Goal: Task Accomplishment & Management: Complete application form

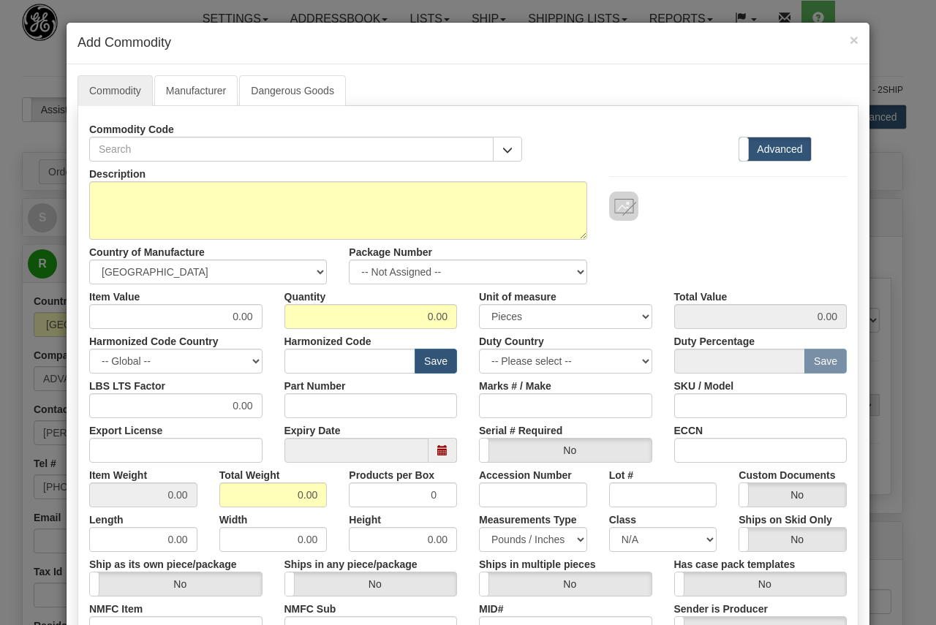
select select "1"
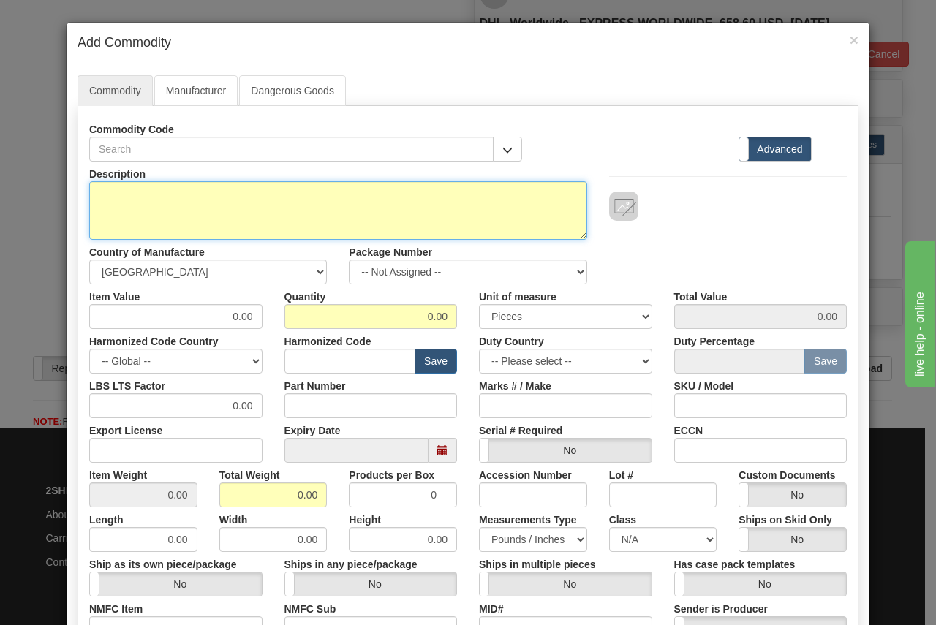
click at [140, 197] on textarea "Description" at bounding box center [338, 210] width 498 height 59
click at [115, 189] on textarea "Description" at bounding box center [338, 210] width 498 height 59
paste textarea "GPS Synchronization Clock"
type textarea "GPS Synchronization Clock"
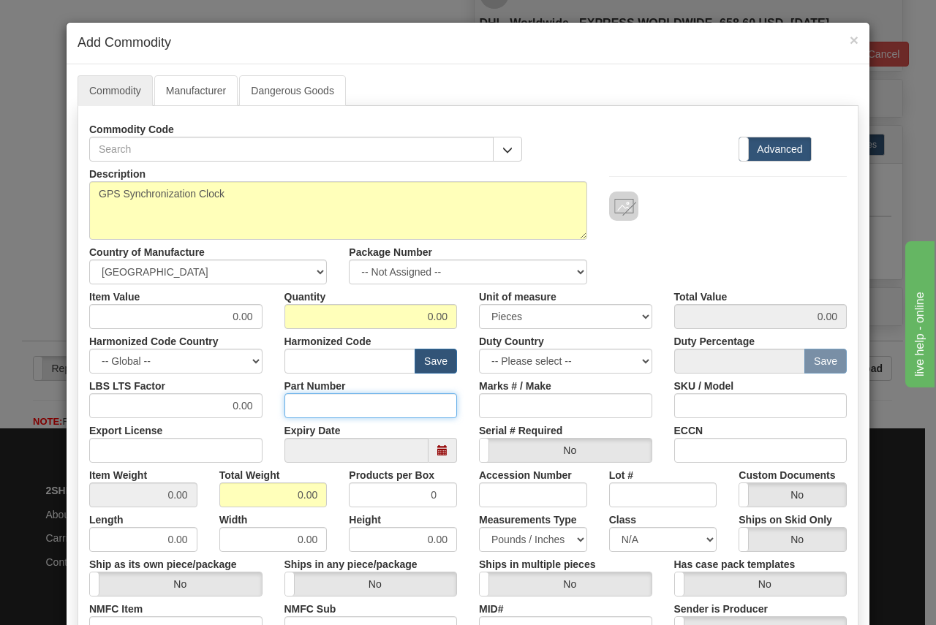
click at [293, 402] on input "Part Number" at bounding box center [371, 406] width 173 height 25
paste input "RT430"
type input "RT430"
click at [210, 316] on input "0.00" at bounding box center [175, 316] width 173 height 25
click at [210, 317] on input "0.00" at bounding box center [175, 316] width 173 height 25
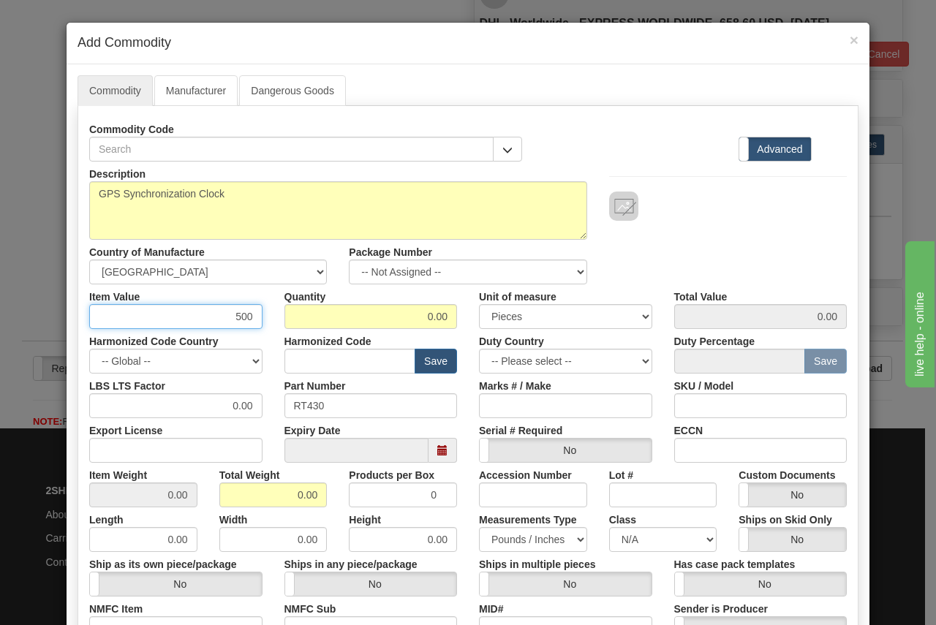
type input "500"
type input "1"
type input "500.00"
click at [287, 359] on input "text" at bounding box center [351, 361] width 132 height 25
paste input "8471.80.9000"
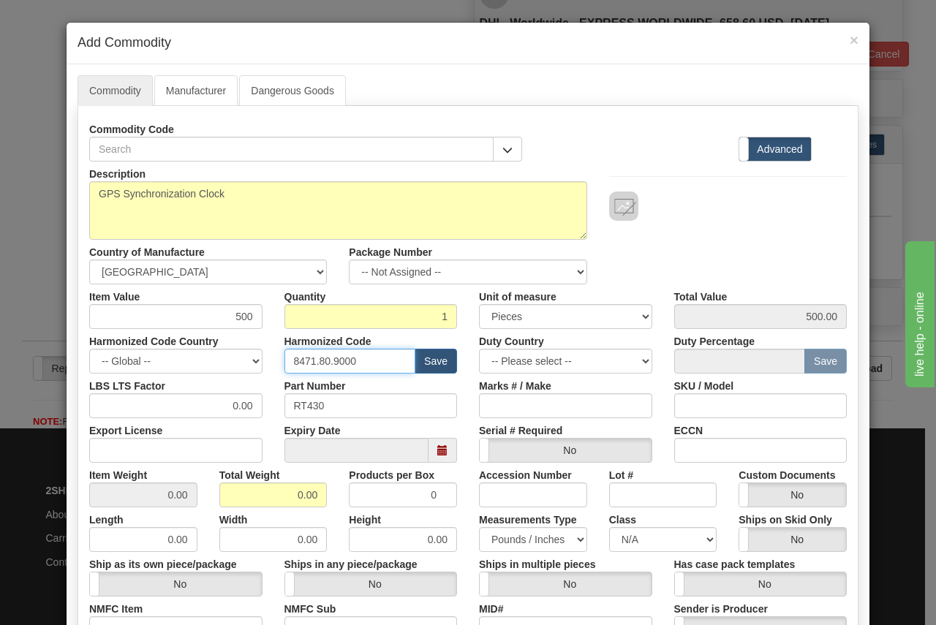
type input "8471.80.9000"
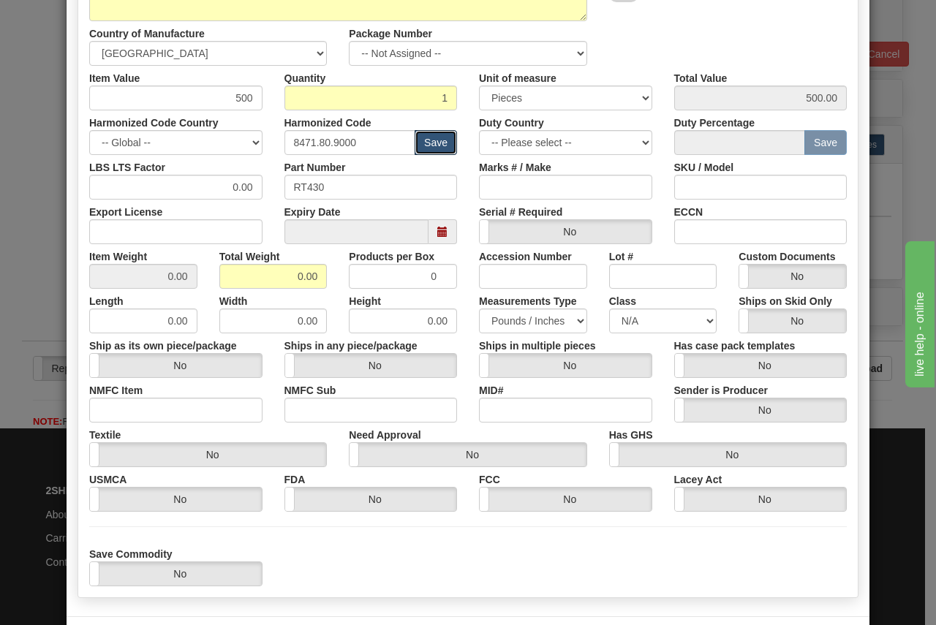
scroll to position [219, 0]
drag, startPoint x: 282, startPoint y: 274, endPoint x: 365, endPoint y: 274, distance: 83.4
click at [365, 274] on div "Item Weight 0.00 Total Weight 0.00 Products per Box 0 Accession Number Lot # Cu…" at bounding box center [468, 266] width 780 height 45
type input "125"
type input "125.0000"
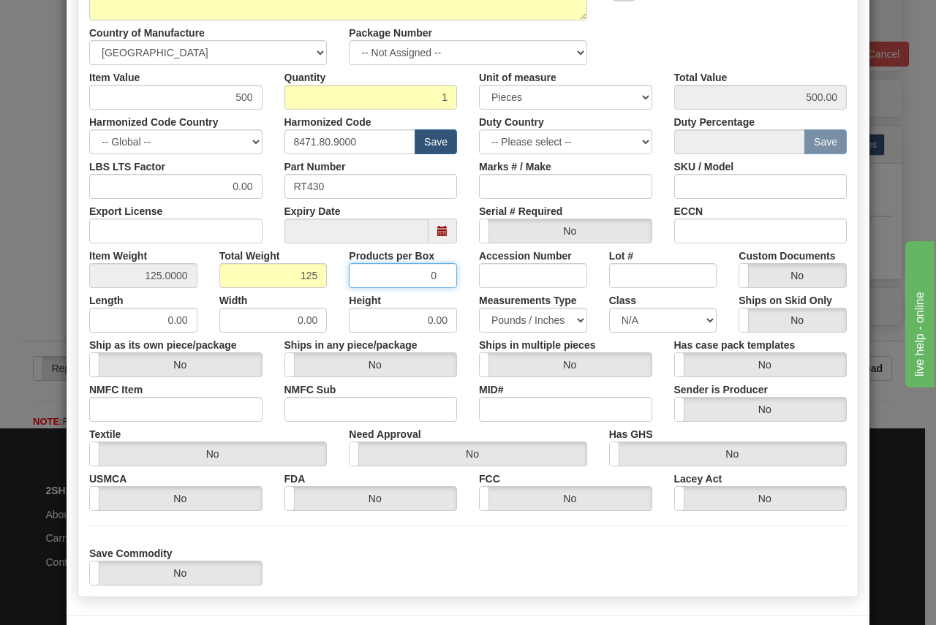
scroll to position [280, 0]
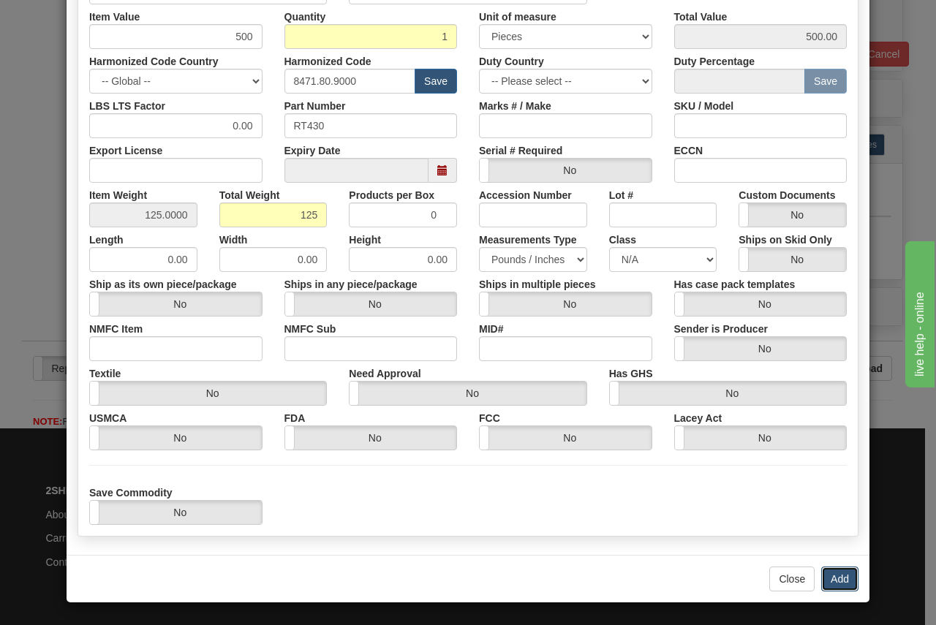
click at [831, 578] on button "Add" at bounding box center [840, 579] width 37 height 25
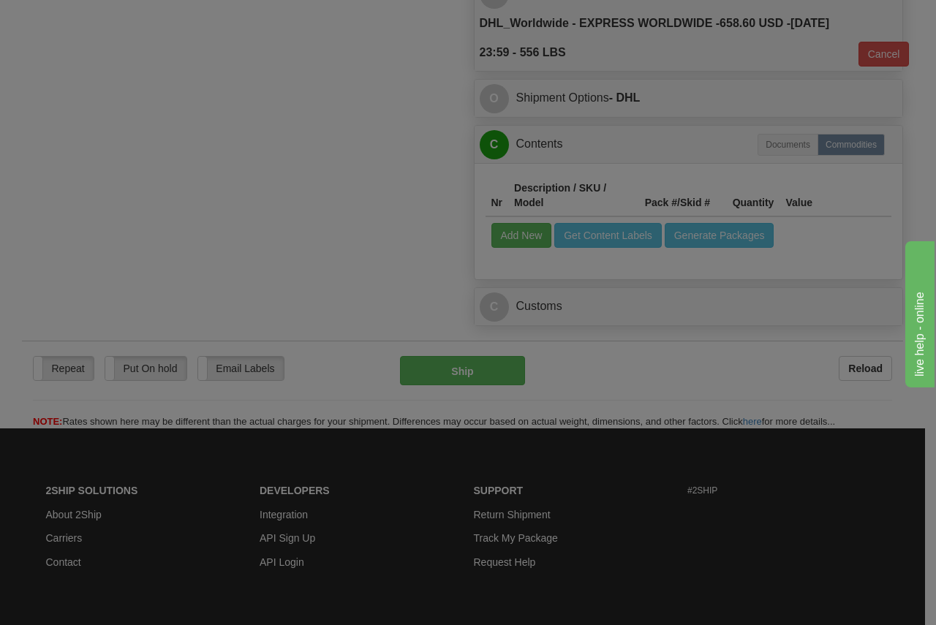
scroll to position [0, 0]
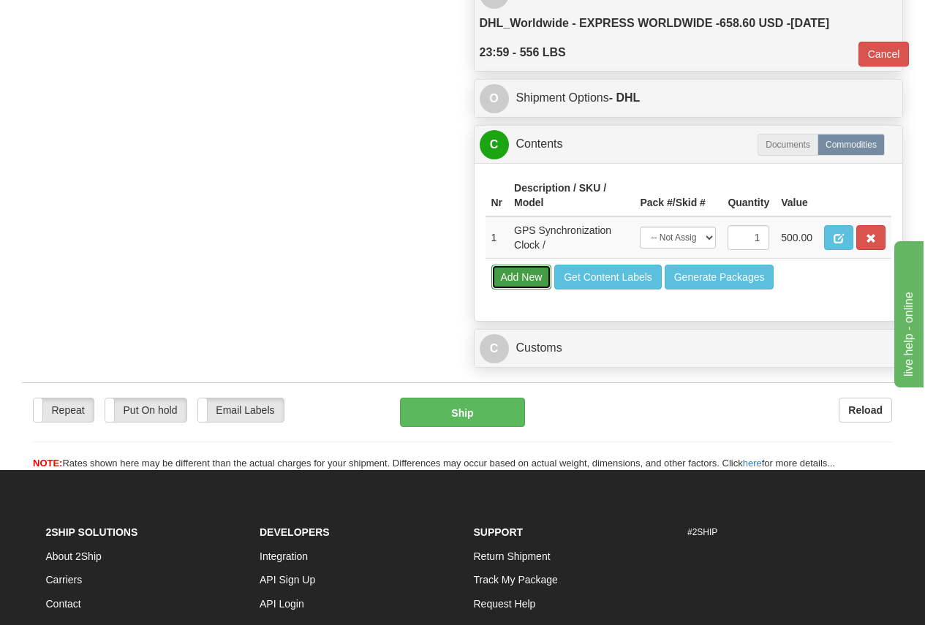
click at [530, 272] on button "Add New" at bounding box center [522, 277] width 61 height 25
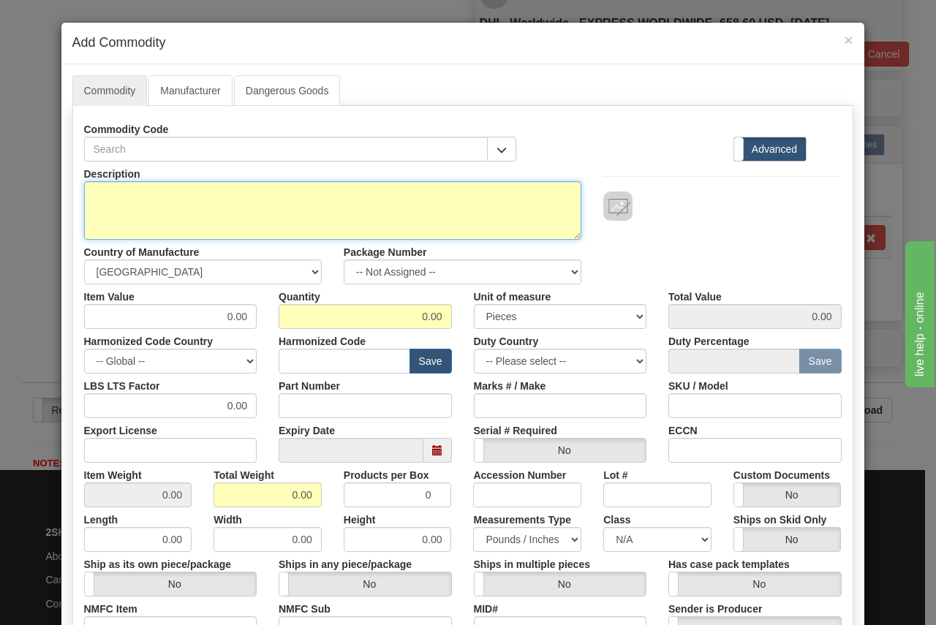
click at [126, 195] on textarea "Description" at bounding box center [333, 210] width 498 height 59
paste textarea "L90, Line Differential Relay, 6A, <1000V"
type textarea "L90, Line Differential Relay, 6A, <1000V"
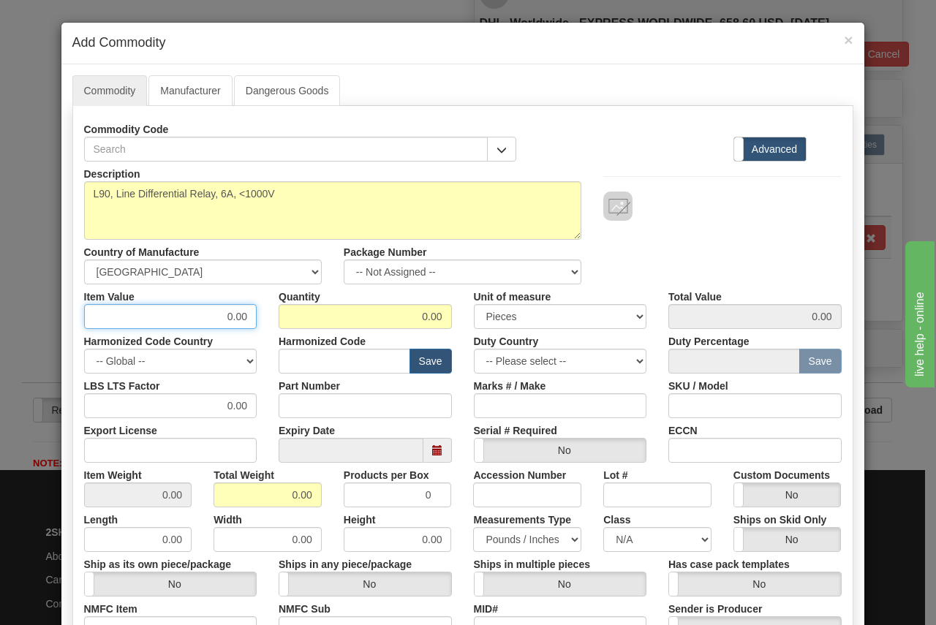
click at [128, 320] on input "0.00" at bounding box center [170, 316] width 173 height 25
type input "500"
type input "1"
type input "500.00"
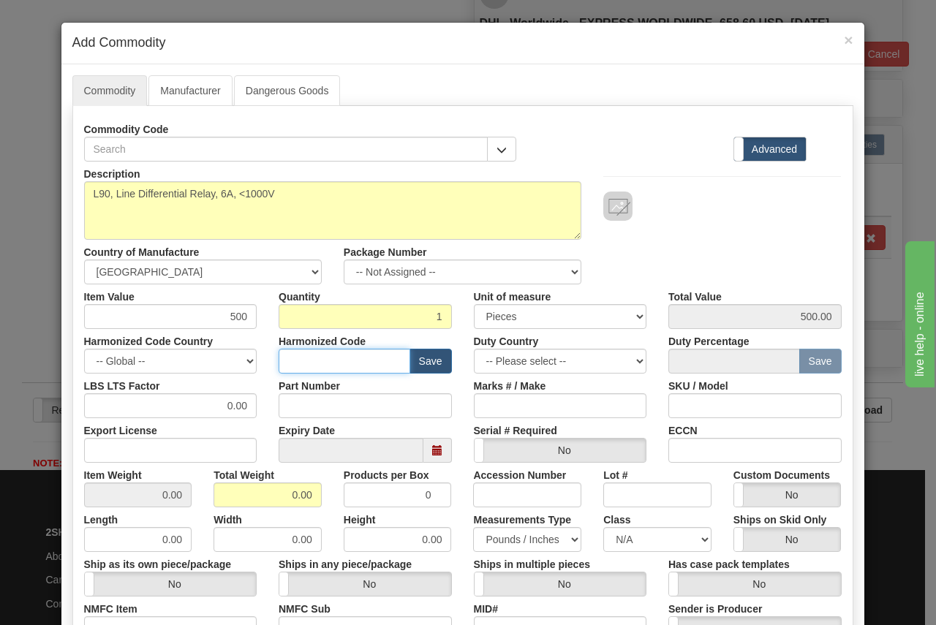
click at [302, 358] on input "text" at bounding box center [345, 361] width 132 height 25
click at [298, 403] on input "Part Number" at bounding box center [365, 406] width 173 height 25
paste input "L90V03HCHF8LH67L4DN67SXXUXXW72"
type input "L90V03HCHF8LH67L4DN67SXXUXXW72"
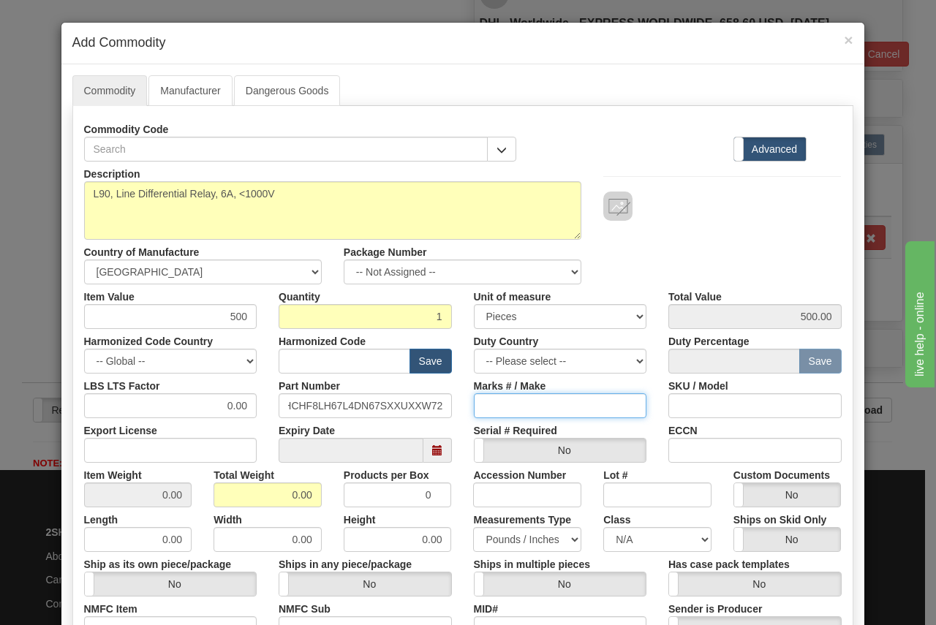
scroll to position [0, 0]
click at [309, 359] on input "text" at bounding box center [345, 361] width 132 height 25
paste input "8537.10.9160"
type input "8537.10.9160"
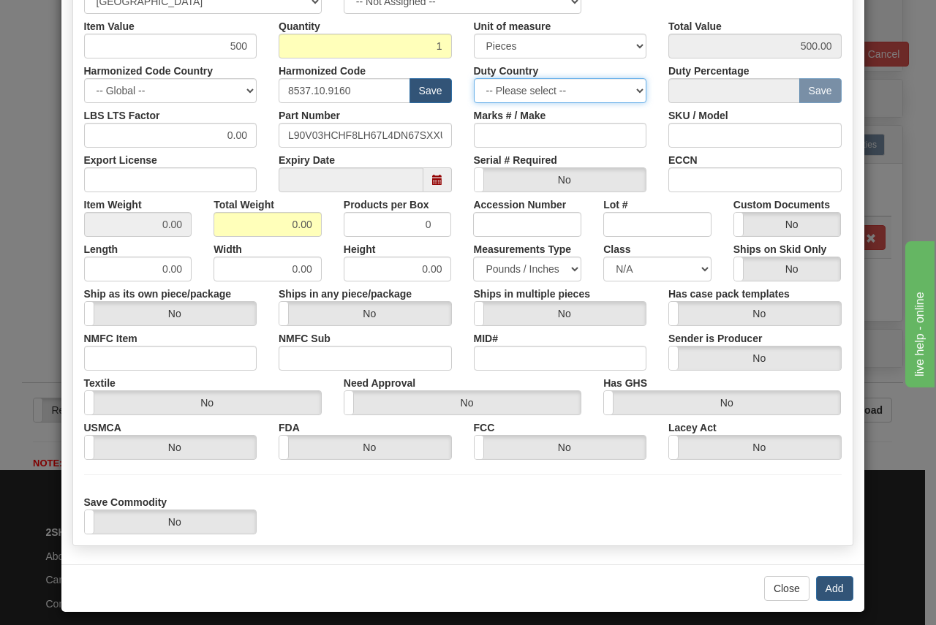
scroll to position [280, 0]
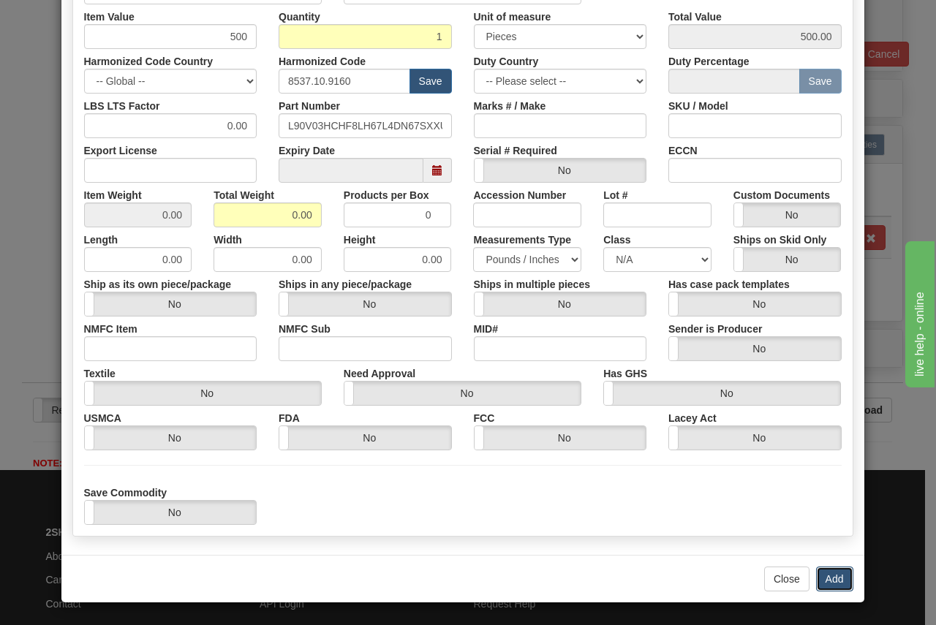
click at [832, 578] on button "Add" at bounding box center [834, 579] width 37 height 25
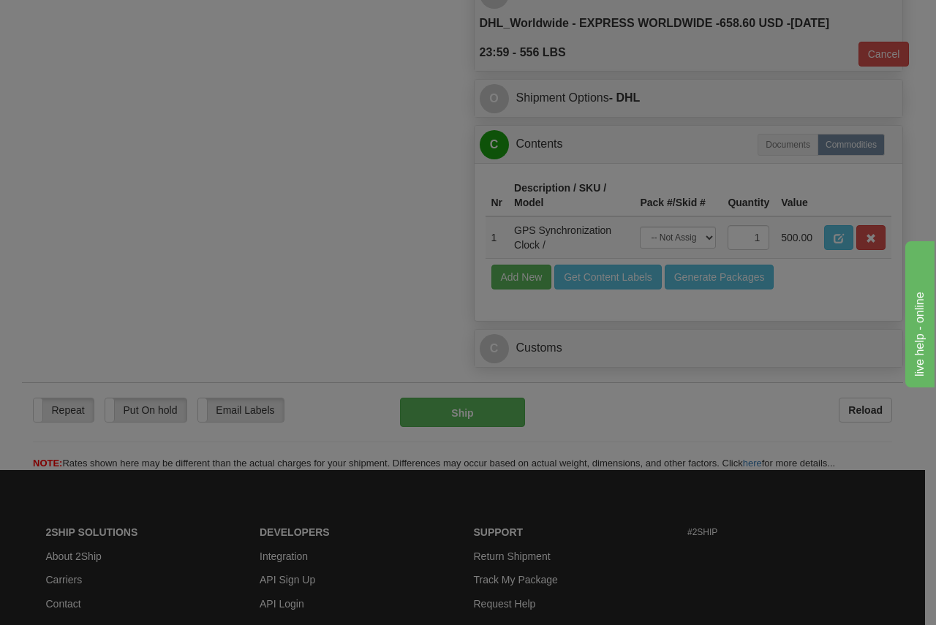
scroll to position [0, 0]
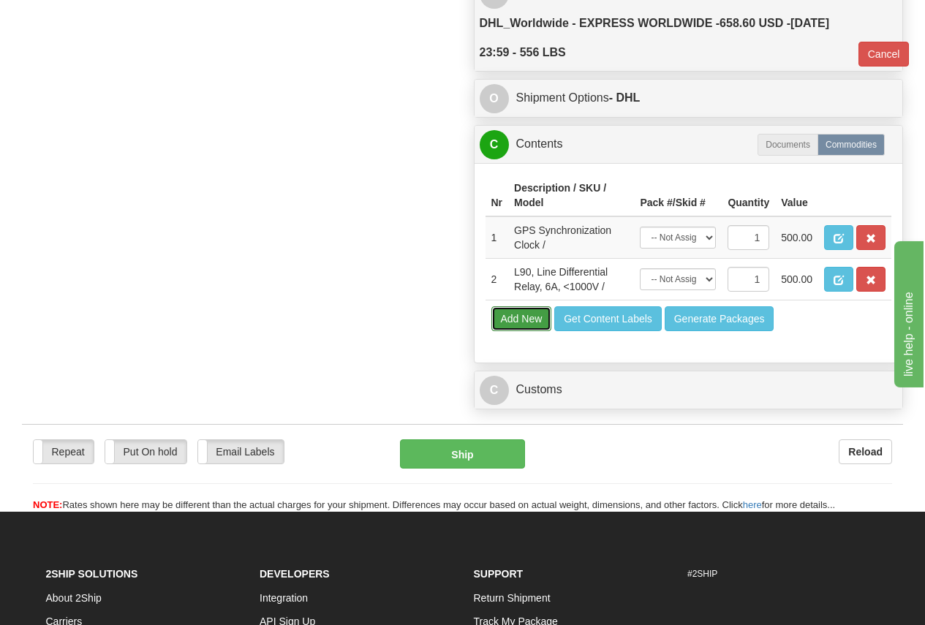
click at [533, 314] on button "Add New" at bounding box center [522, 319] width 61 height 25
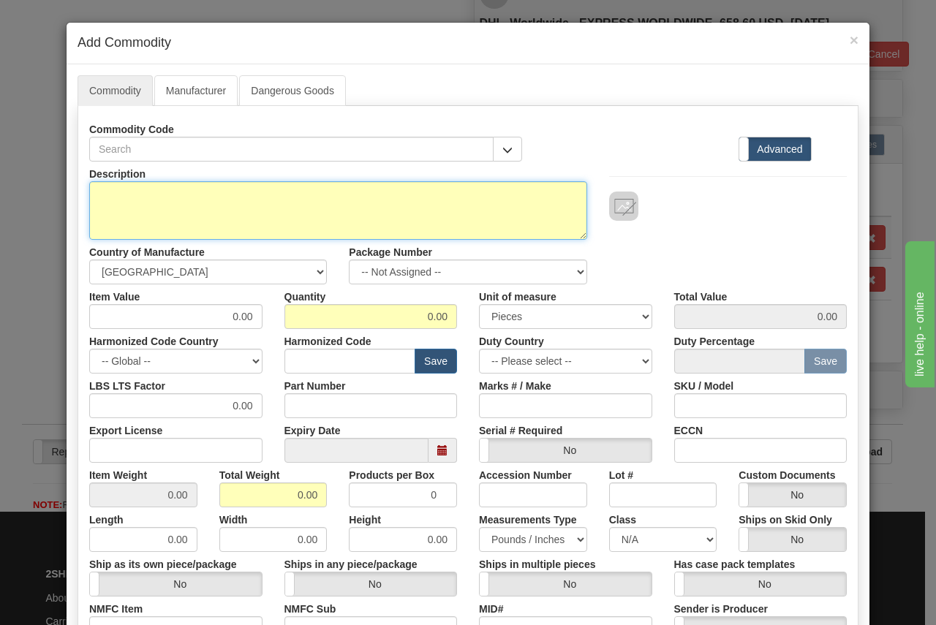
click at [178, 200] on textarea "Description" at bounding box center [338, 210] width 498 height 59
paste textarea "F60 FEEDER MANAGEMENT RELAY"
type textarea "F60 FEEDER MANAGEMENT RELAY"
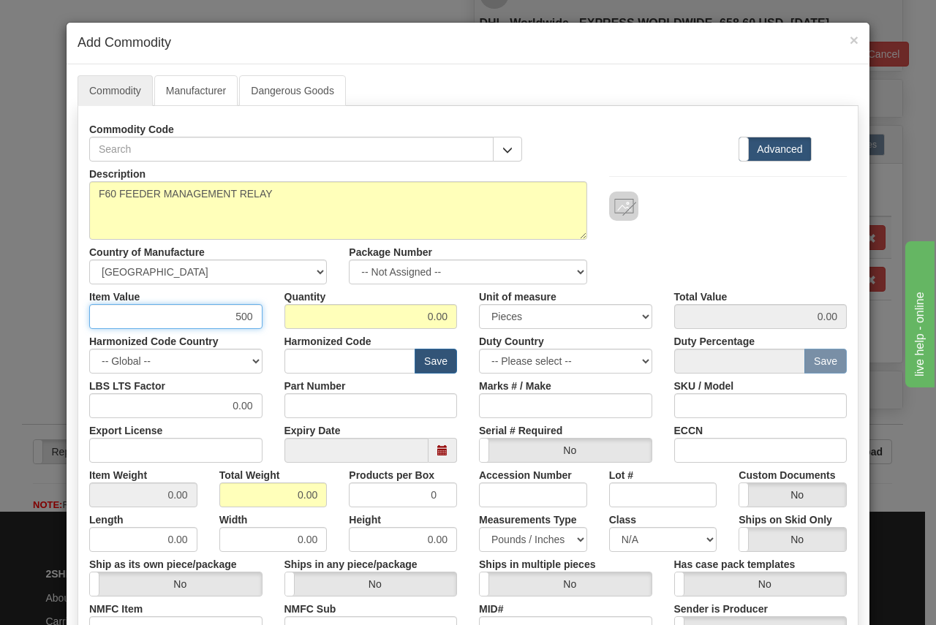
type input "500"
type input "1"
type input "500.00"
click at [310, 405] on input "Part Number" at bounding box center [371, 406] width 173 height 25
paste input "F60J03HKHF8LH6AM6APXXUXXWXX"
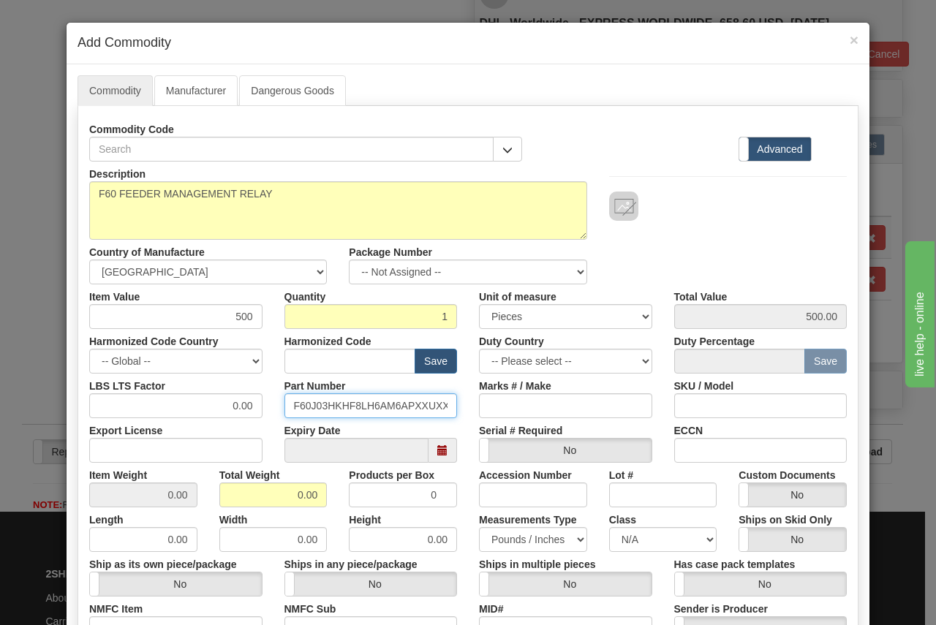
scroll to position [0, 25]
type input "F60J03HKHF8LH6AM6APXXUXXWXX"
click at [285, 358] on input "text" at bounding box center [351, 361] width 132 height 25
paste input "8537.10.9160"
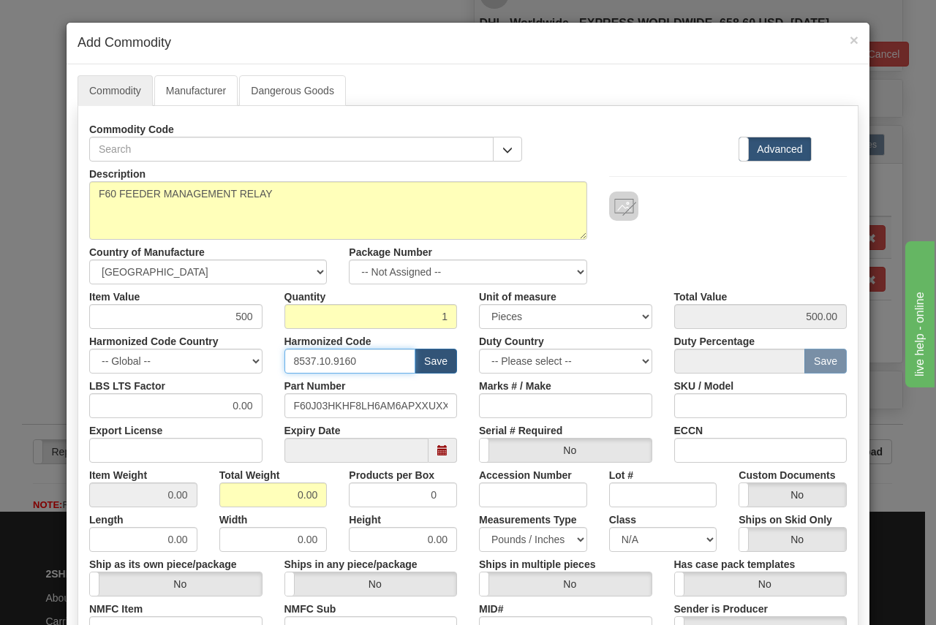
type input "8537.10.9160"
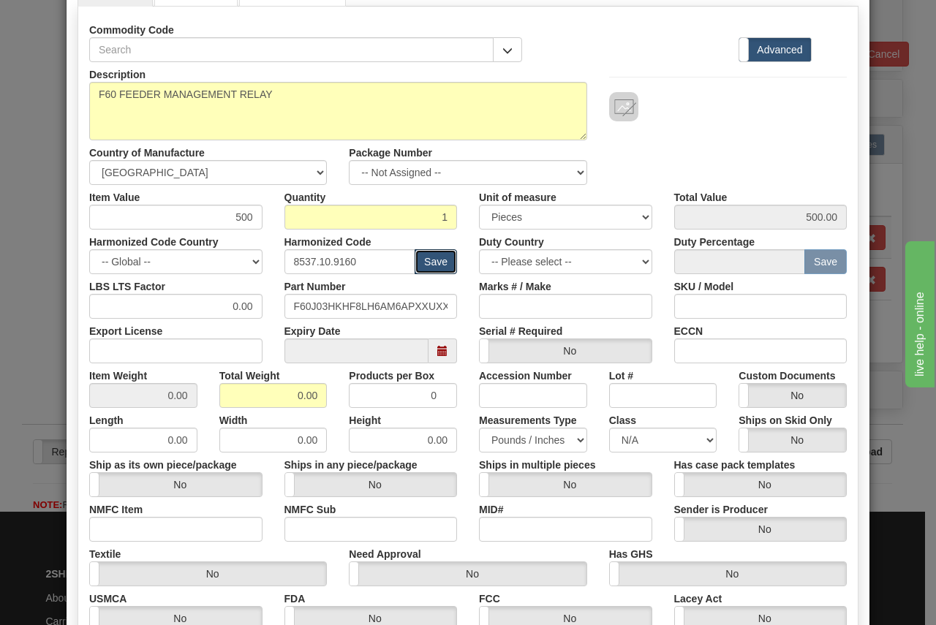
scroll to position [146, 0]
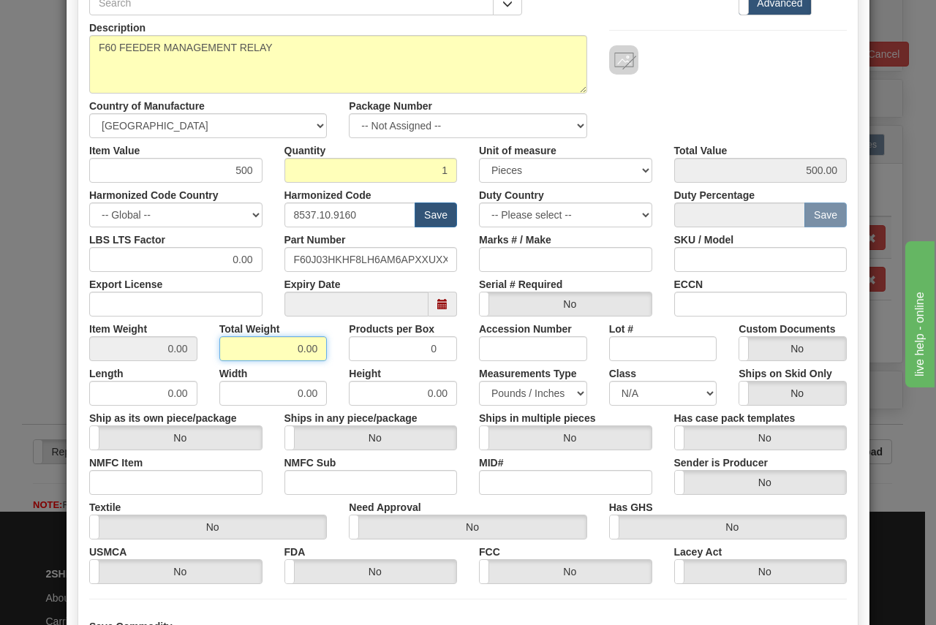
click at [285, 353] on input "0.00" at bounding box center [273, 349] width 108 height 25
type input "125"
type input "125.0000"
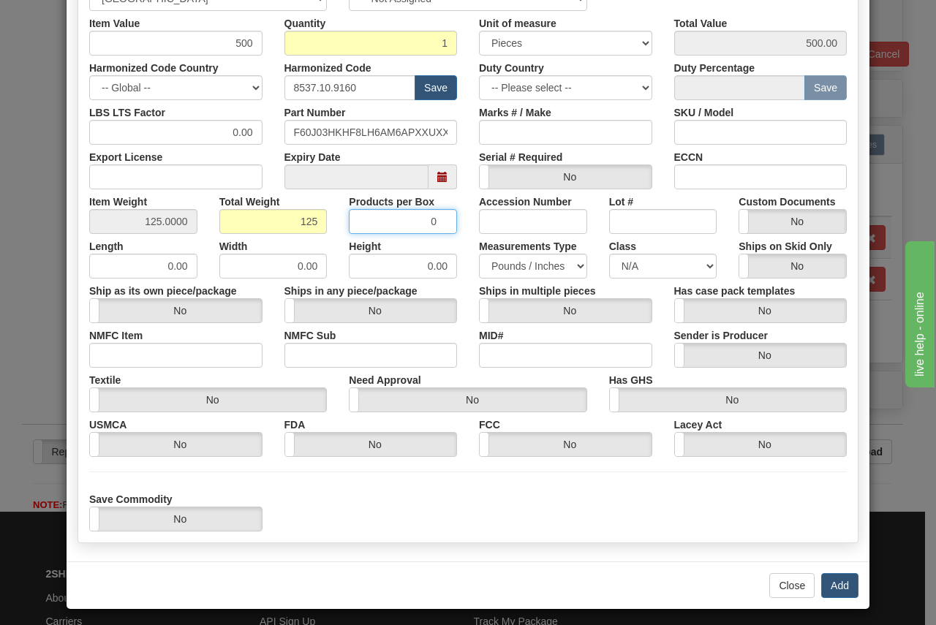
scroll to position [280, 0]
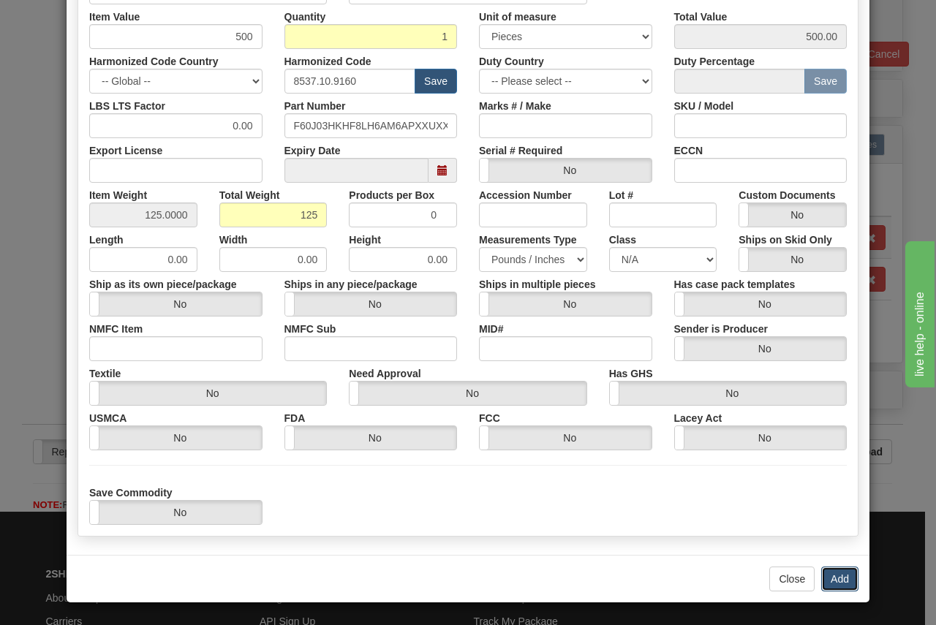
click at [839, 574] on button "Add" at bounding box center [840, 579] width 37 height 25
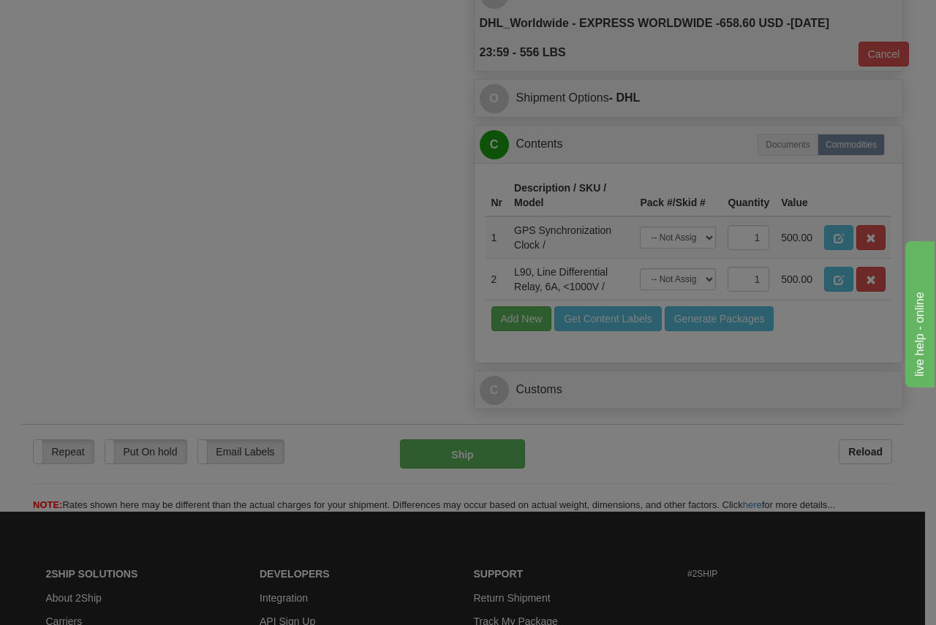
scroll to position [0, 0]
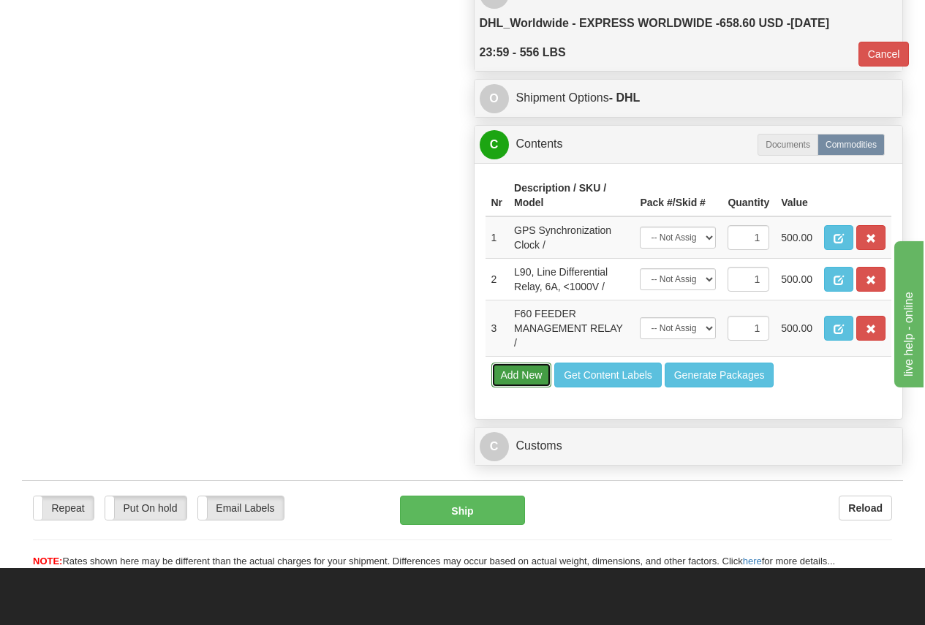
click at [533, 375] on button "Add New" at bounding box center [522, 375] width 61 height 25
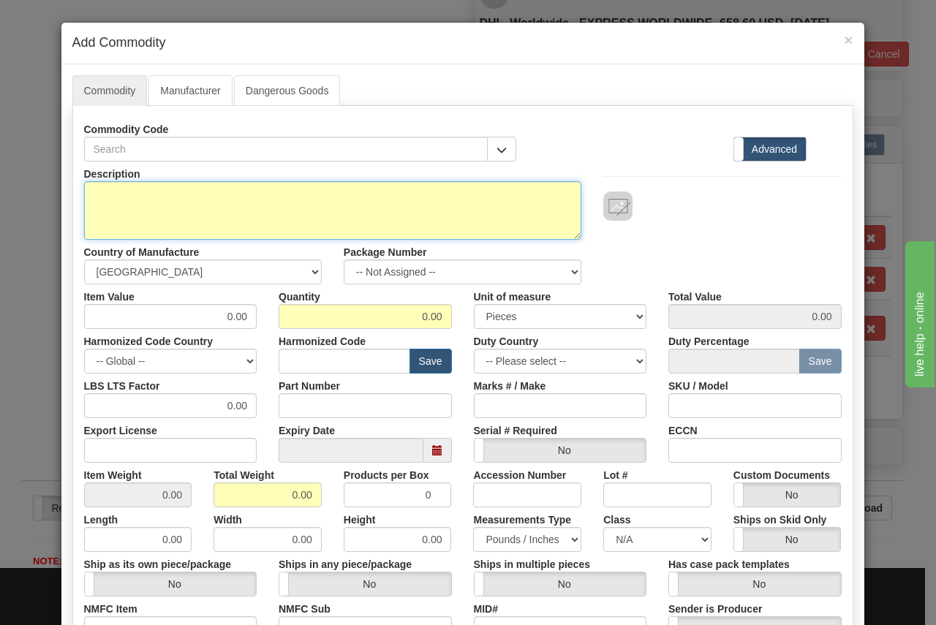
click at [159, 192] on textarea "Description" at bounding box center [333, 210] width 498 height 59
paste textarea "Managed Ethernet Switch"
type textarea "Managed Ethernet Switch"
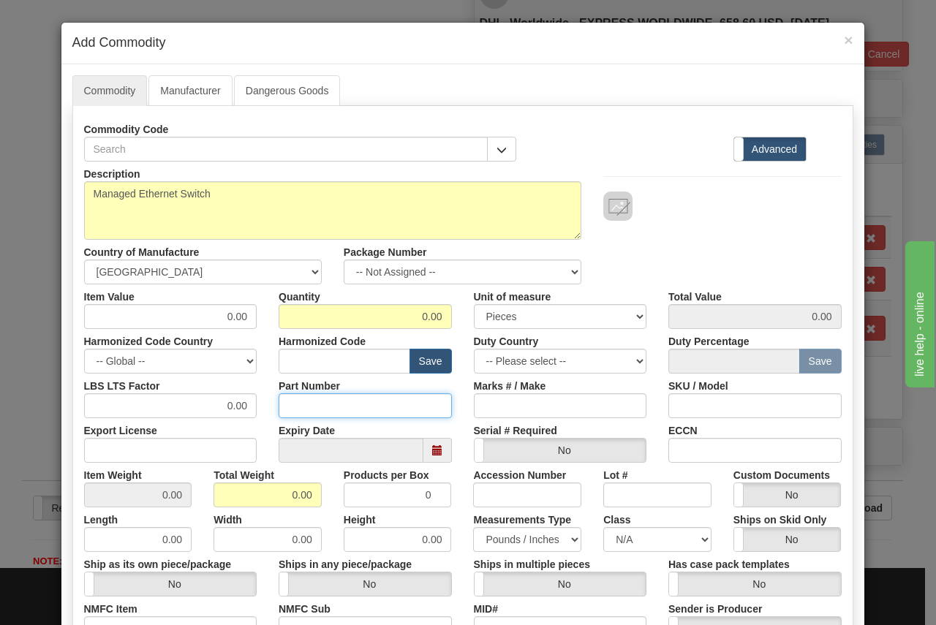
click at [302, 399] on input "Part Number" at bounding box center [365, 406] width 173 height 25
paste input "ML2400-B-AC-XX-A2-A2-A4-XX-X"
type input "ML2400-B-AC-XX-A2-A2-A4-XX-X"
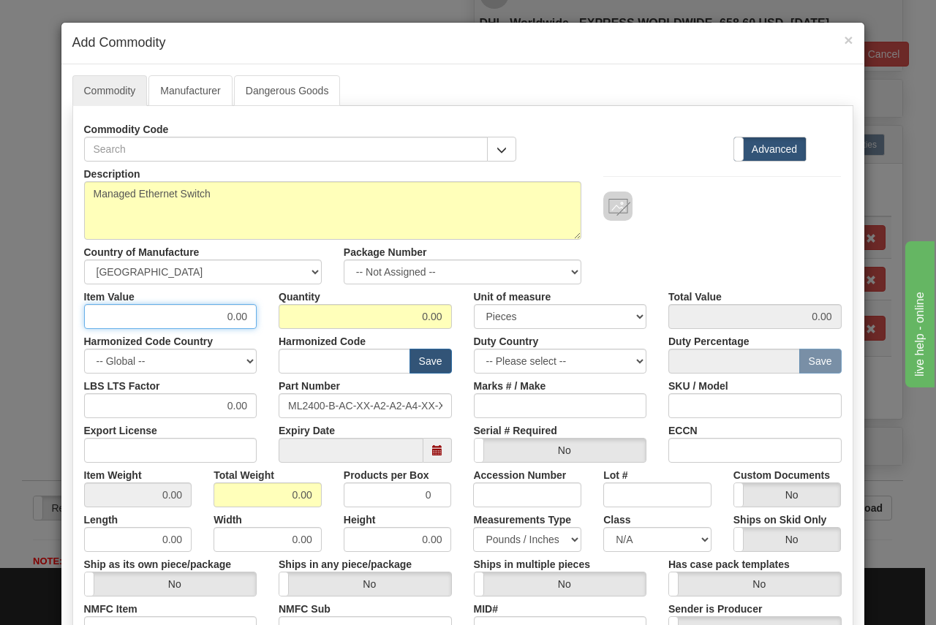
click at [207, 323] on input "0.00" at bounding box center [170, 316] width 173 height 25
click at [207, 320] on input "0.00" at bounding box center [170, 316] width 173 height 25
type input "500"
type input "1"
type input "500.00"
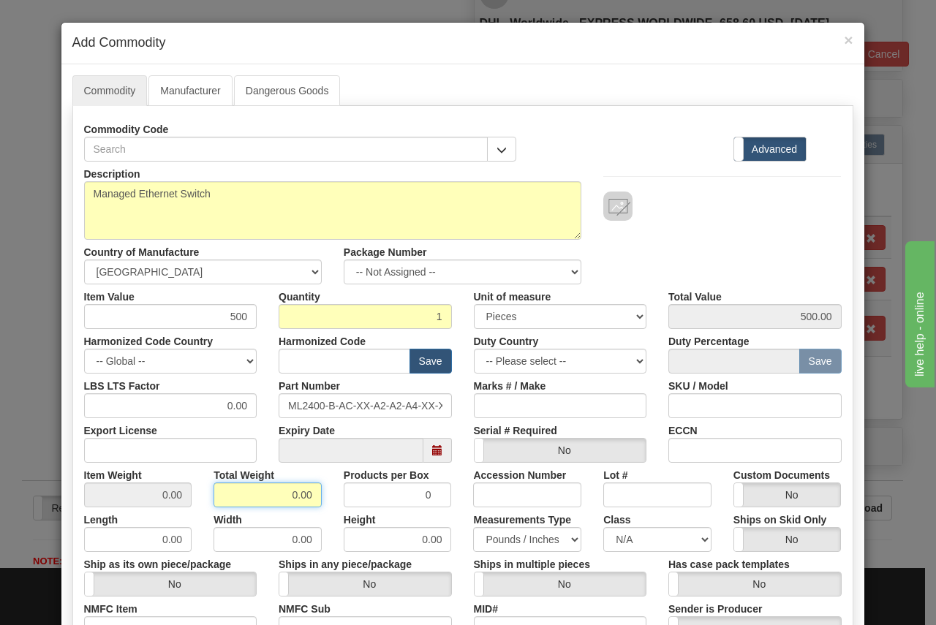
click at [263, 498] on input "0.00" at bounding box center [268, 495] width 108 height 25
type input "125"
type input "125.0000"
click at [316, 356] on input "text" at bounding box center [345, 361] width 132 height 25
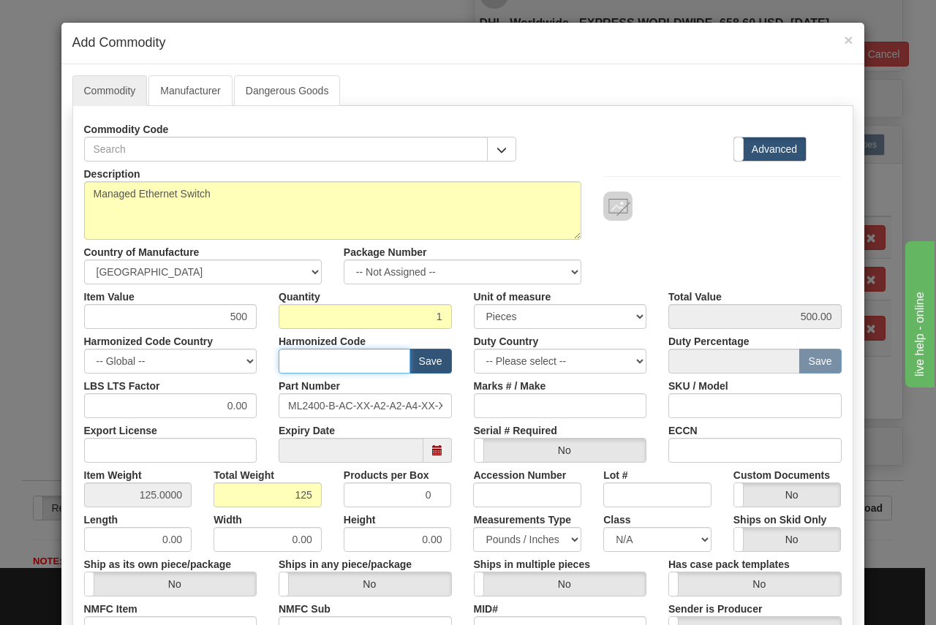
paste input "8517.62.0020"
type input "8517.62.0020"
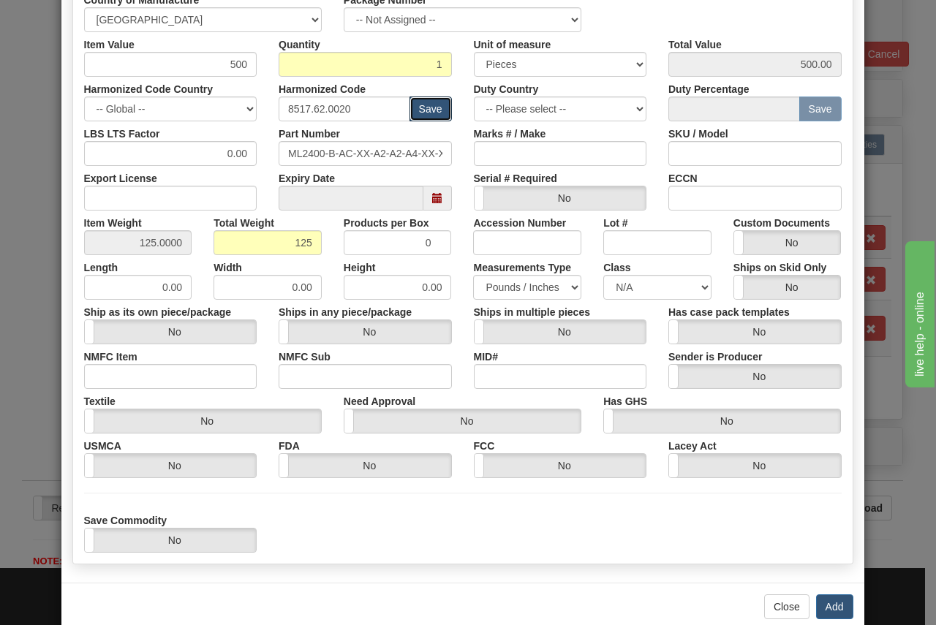
scroll to position [280, 0]
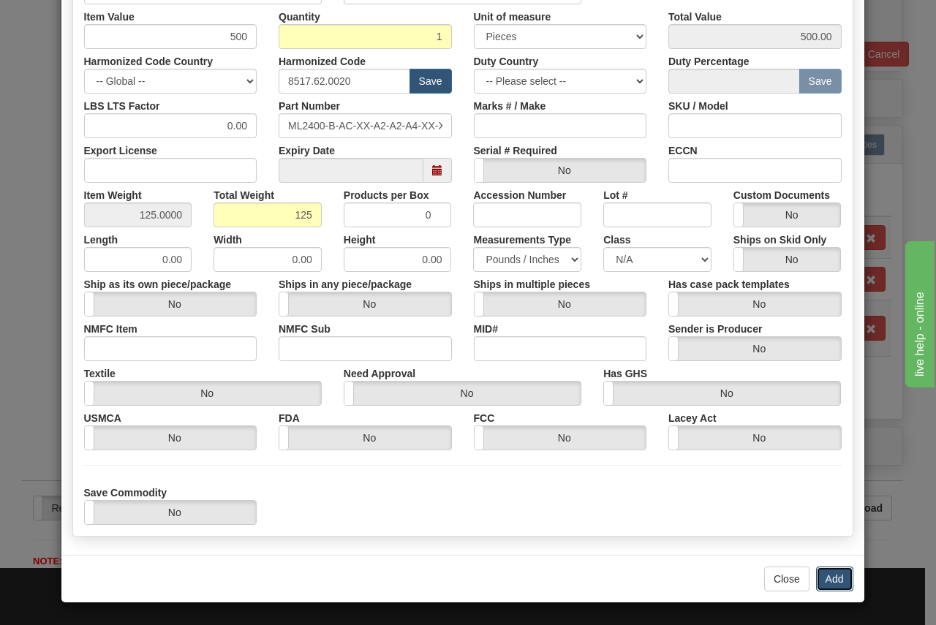
click at [824, 580] on button "Add" at bounding box center [834, 579] width 37 height 25
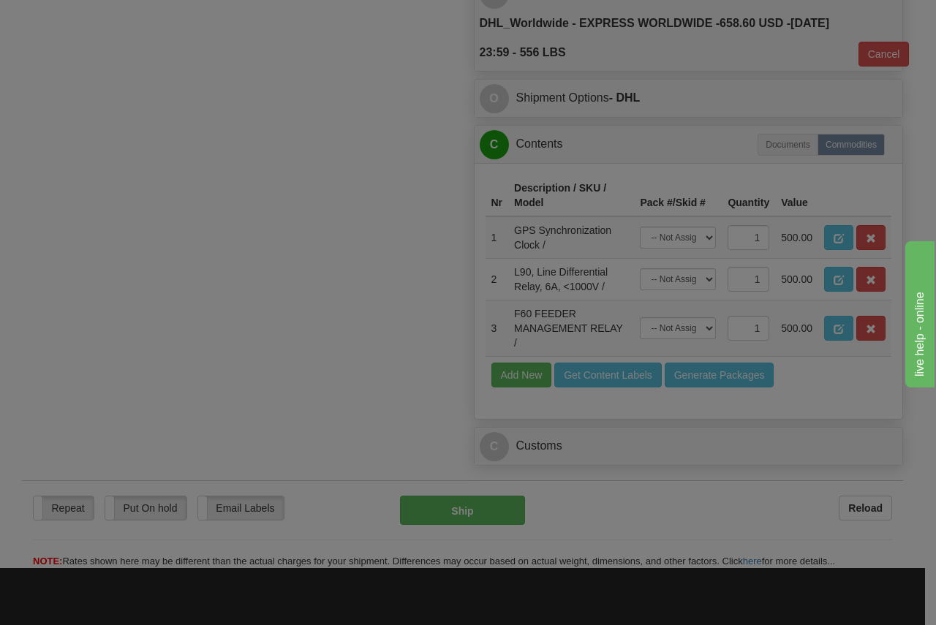
scroll to position [0, 0]
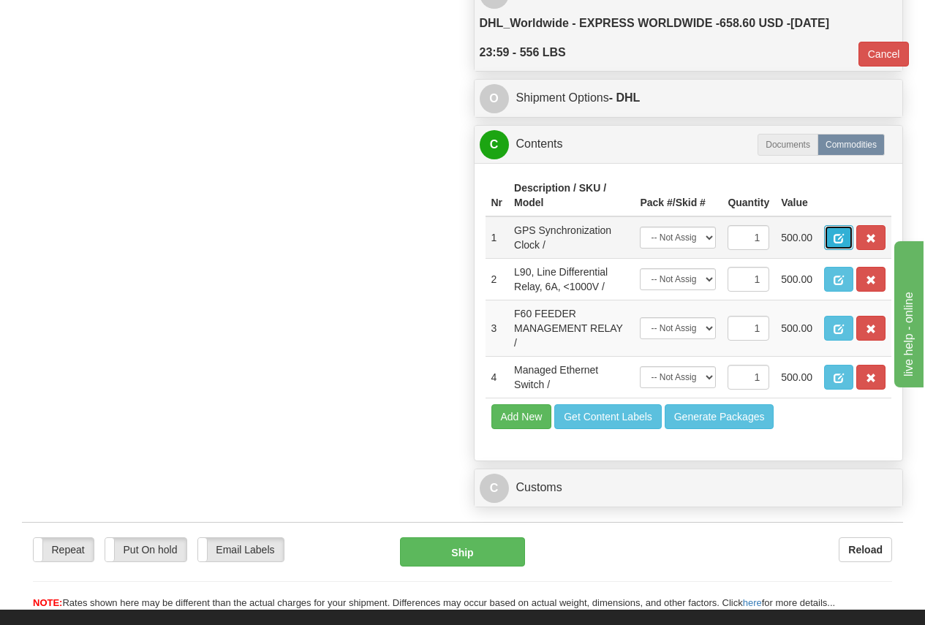
click at [839, 235] on span "button" at bounding box center [839, 239] width 10 height 10
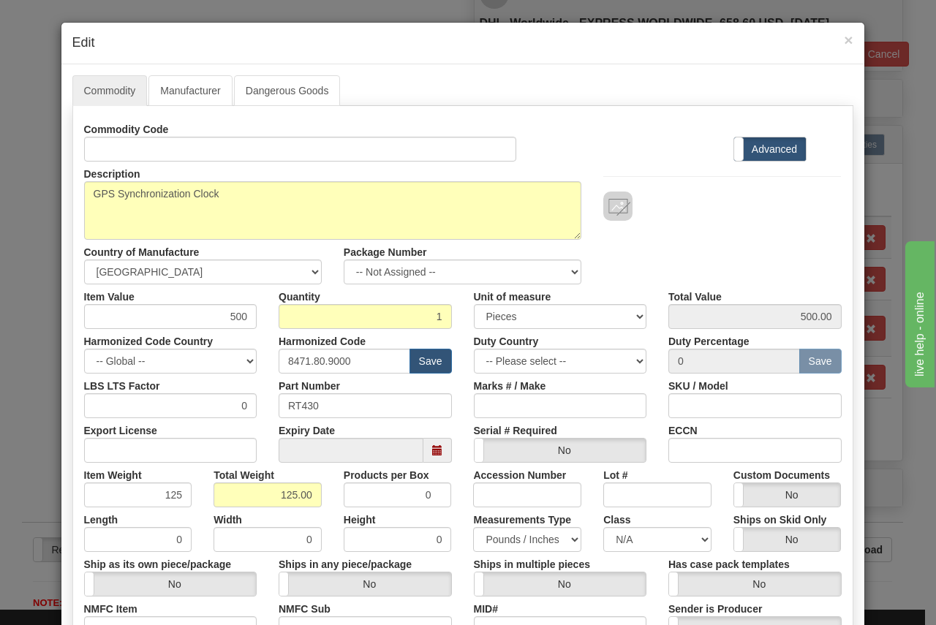
click at [849, 40] on div "× Edit" at bounding box center [462, 44] width 803 height 42
click at [845, 40] on span "×" at bounding box center [848, 39] width 9 height 17
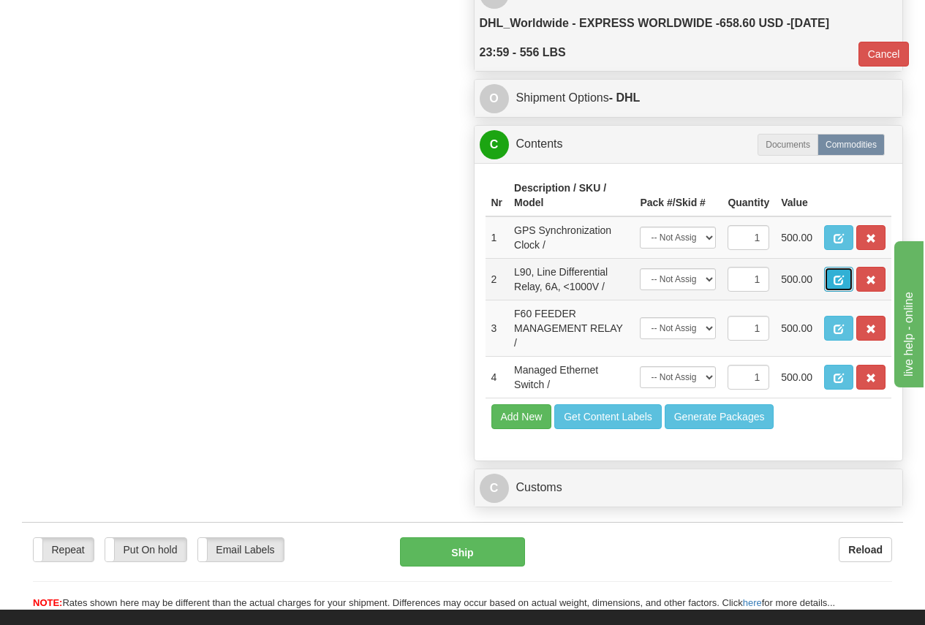
click at [842, 276] on span "button" at bounding box center [839, 281] width 10 height 10
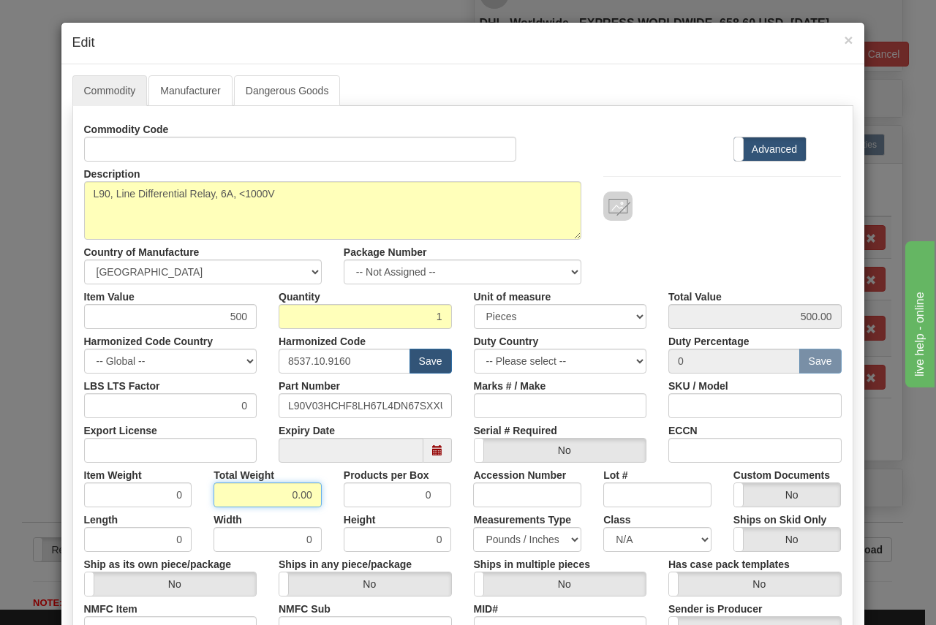
click at [276, 495] on input "0.00" at bounding box center [268, 495] width 108 height 25
click at [277, 493] on input "0.00" at bounding box center [268, 495] width 108 height 25
click at [277, 496] on input "0.00" at bounding box center [268, 495] width 108 height 25
type input "125"
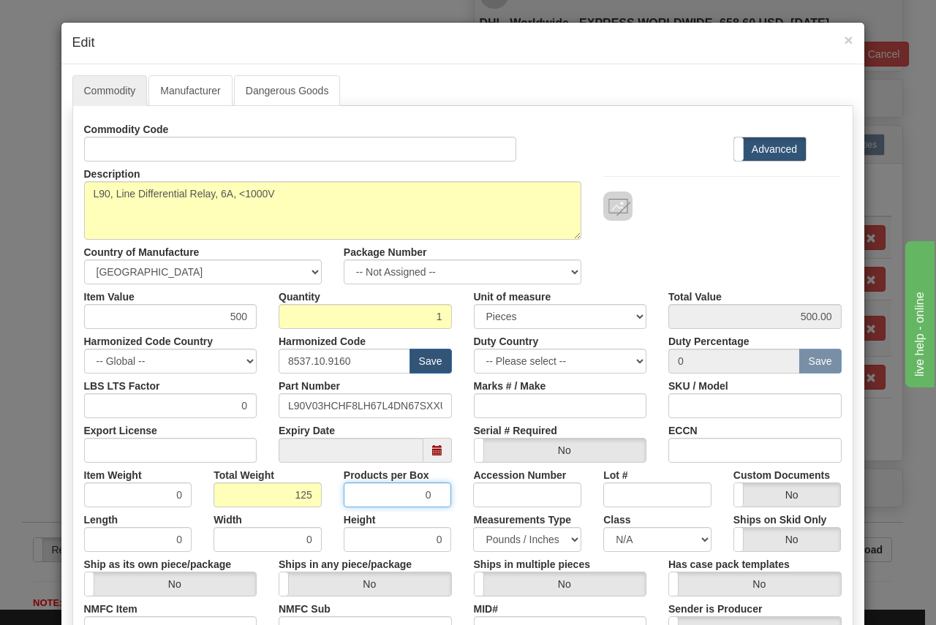
type input "125.0000"
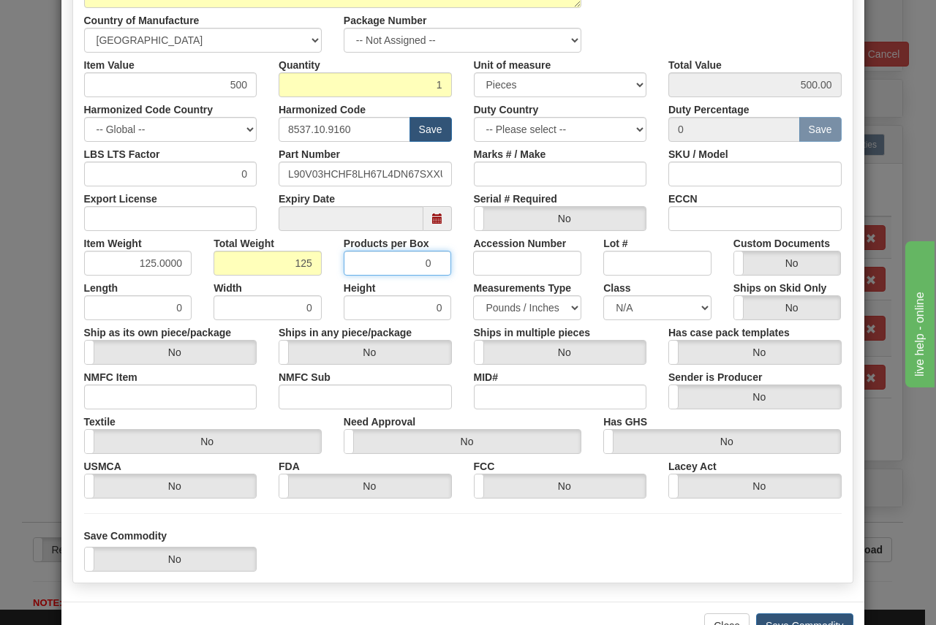
scroll to position [279, 0]
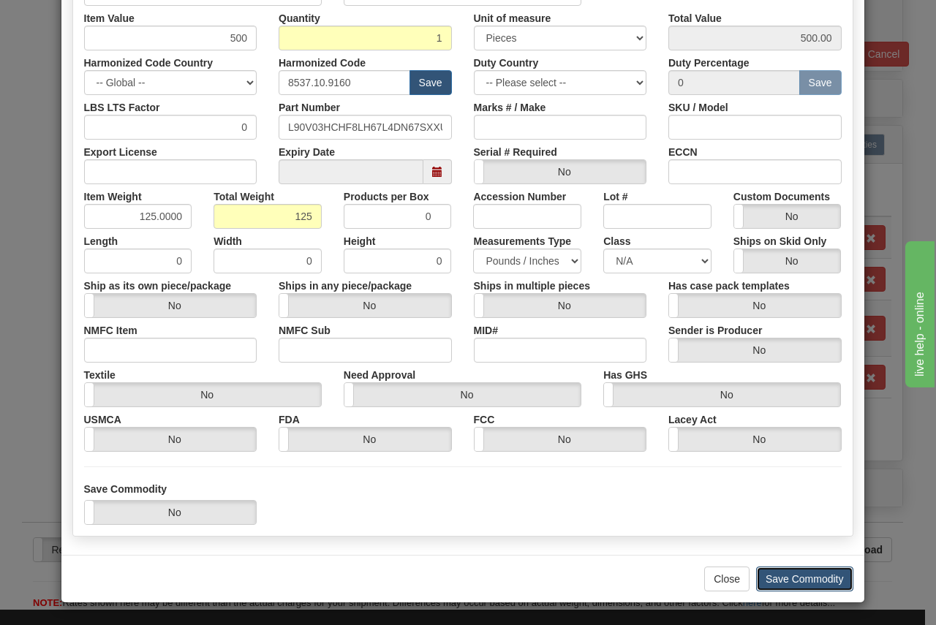
click at [797, 576] on button "Save Commodity" at bounding box center [804, 579] width 97 height 25
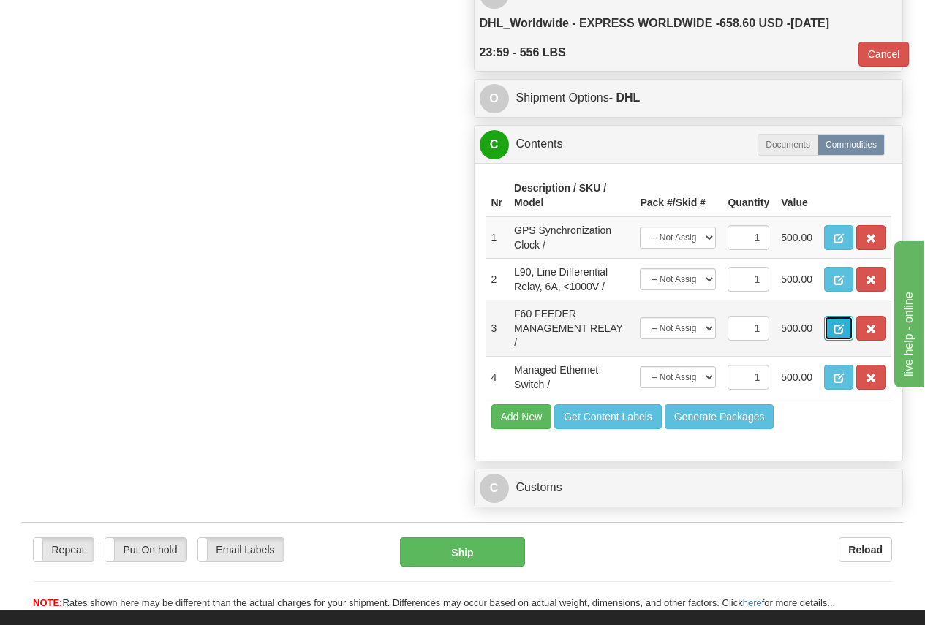
click at [839, 326] on span "button" at bounding box center [839, 330] width 10 height 10
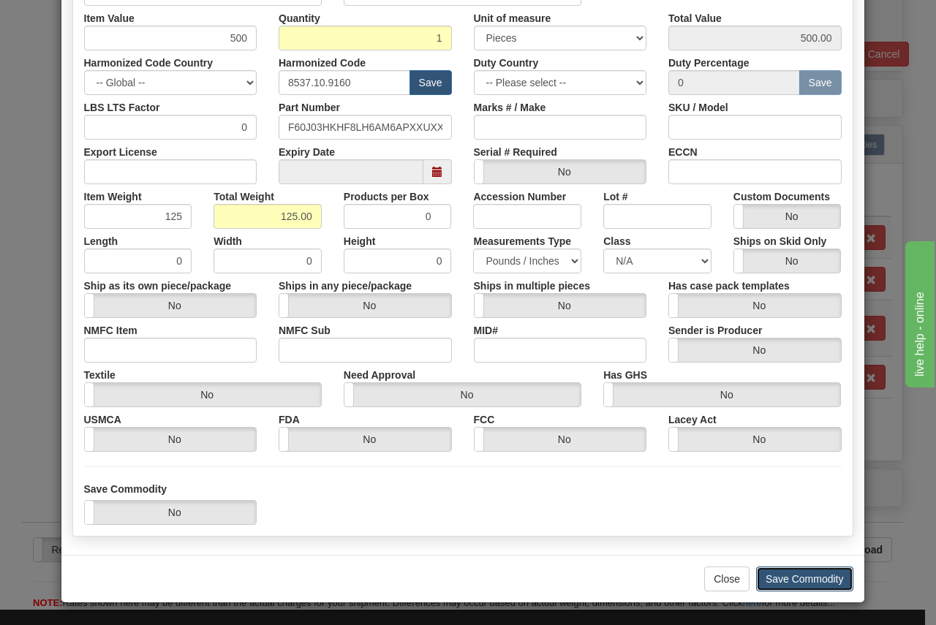
click at [769, 573] on button "Save Commodity" at bounding box center [804, 579] width 97 height 25
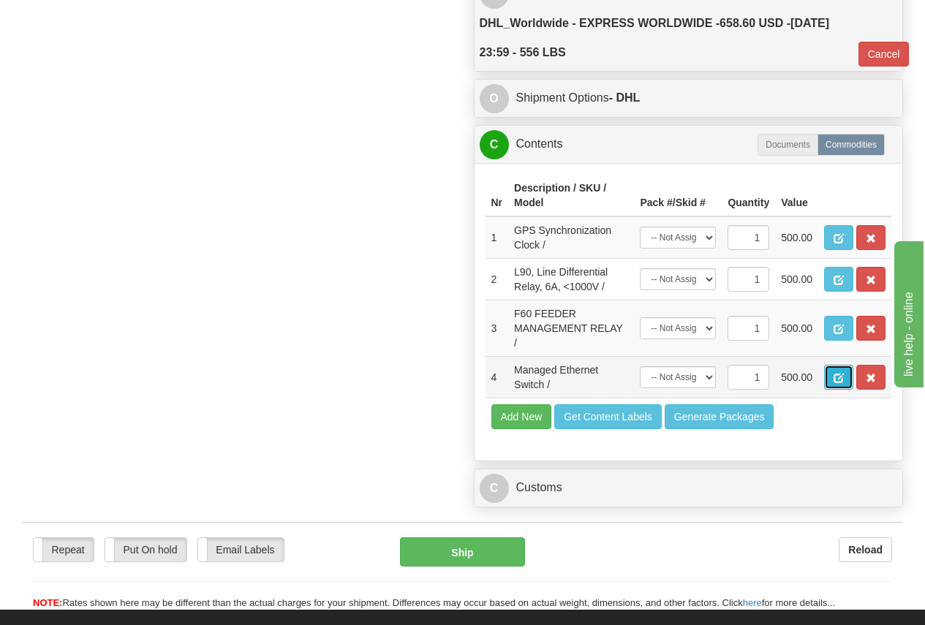
click at [837, 375] on span "button" at bounding box center [839, 379] width 10 height 10
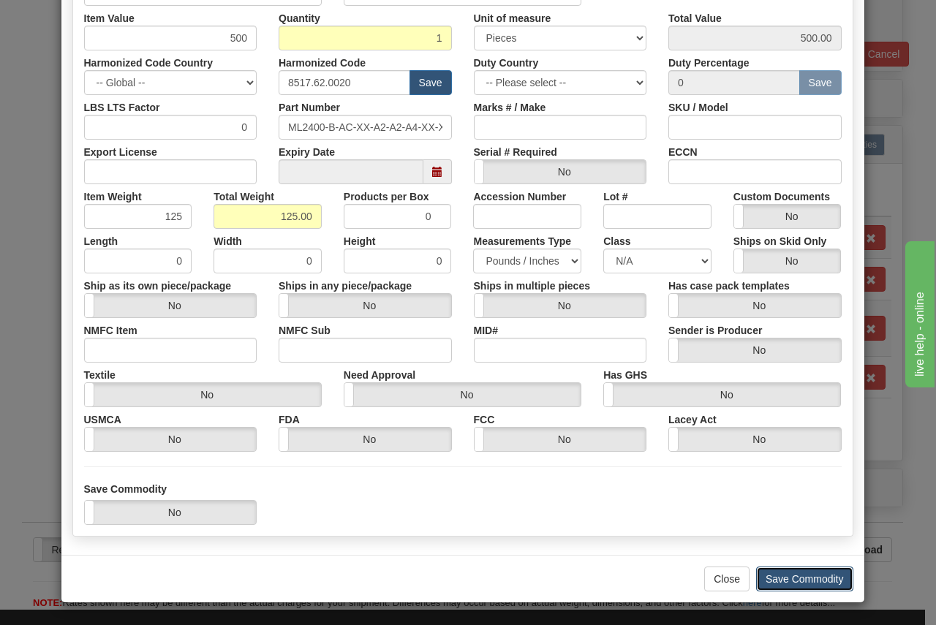
click at [785, 575] on button "Save Commodity" at bounding box center [804, 579] width 97 height 25
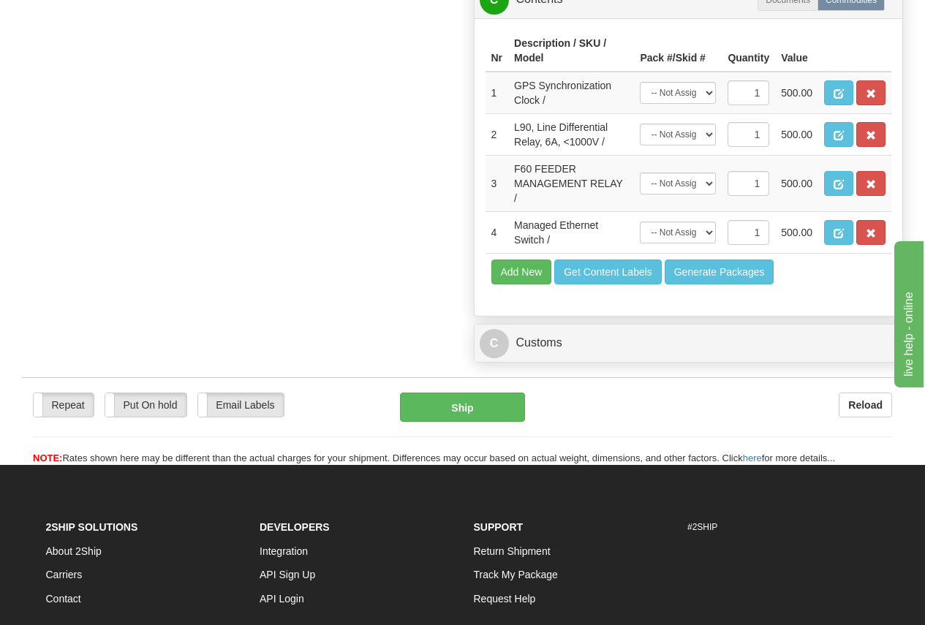
scroll to position [1024, 0]
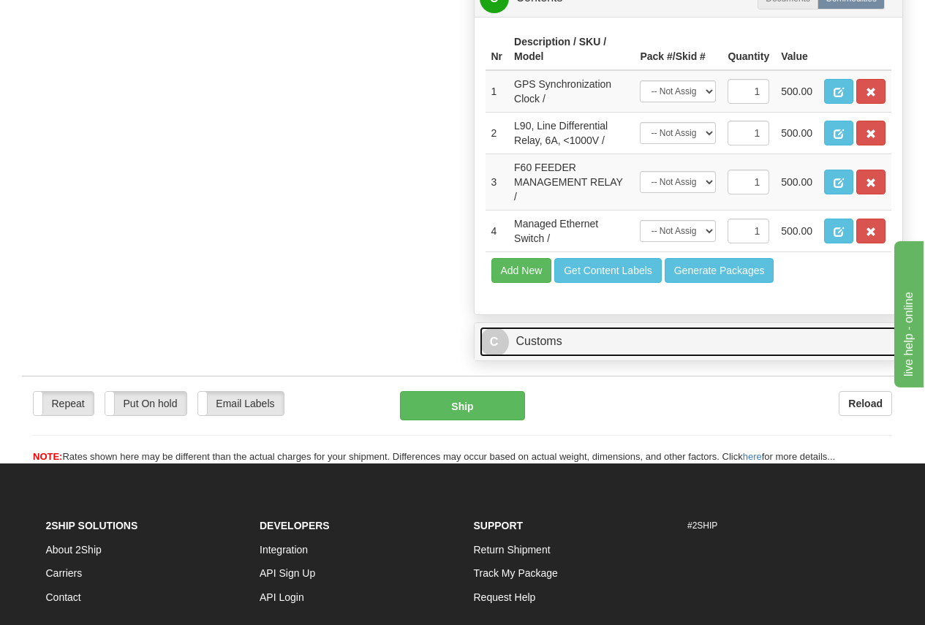
click at [527, 338] on link "C Customs" at bounding box center [689, 342] width 418 height 30
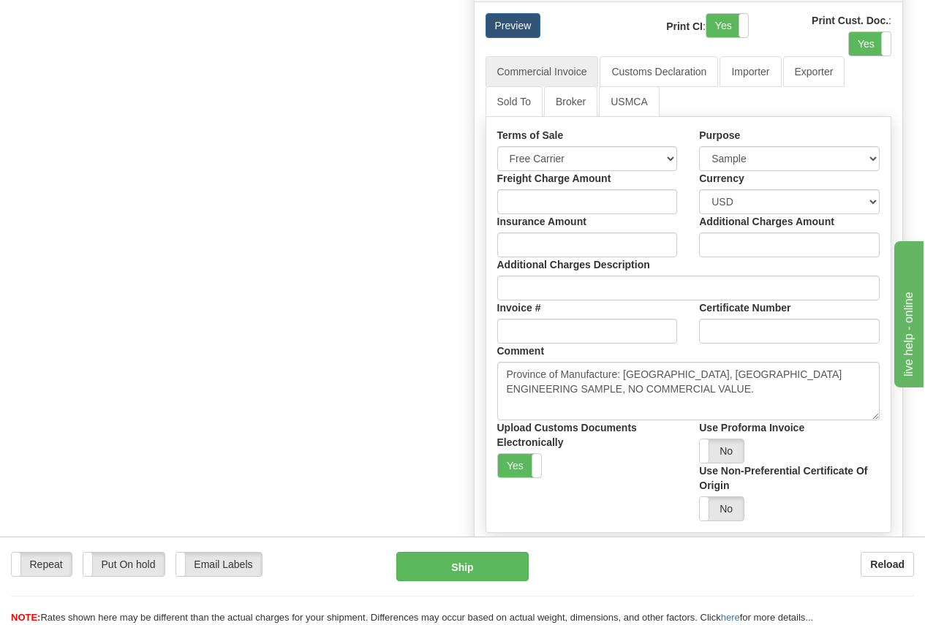
scroll to position [1390, 0]
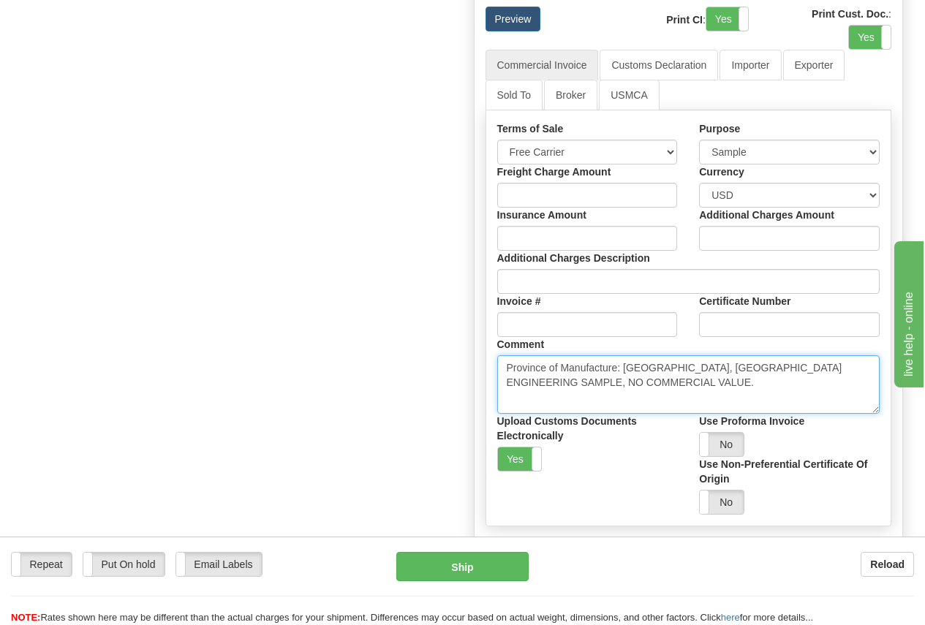
click at [621, 388] on textarea "Province of Manufacture: Ontario, Canada ENGINEERING SAMPLE, NO COMMERCIAL VALU…" at bounding box center [688, 385] width 383 height 59
click at [772, 380] on textarea "Province of Manufacture: Ontario, Canada ENGINEERING SAMPLE, NO COMMERCIAL VALU…" at bounding box center [688, 385] width 383 height 59
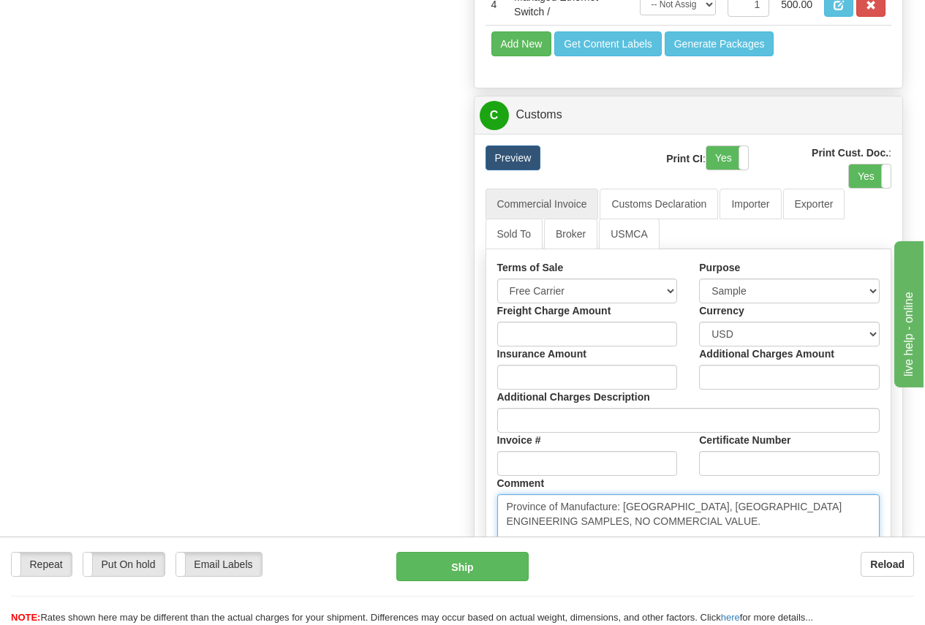
scroll to position [1097, 0]
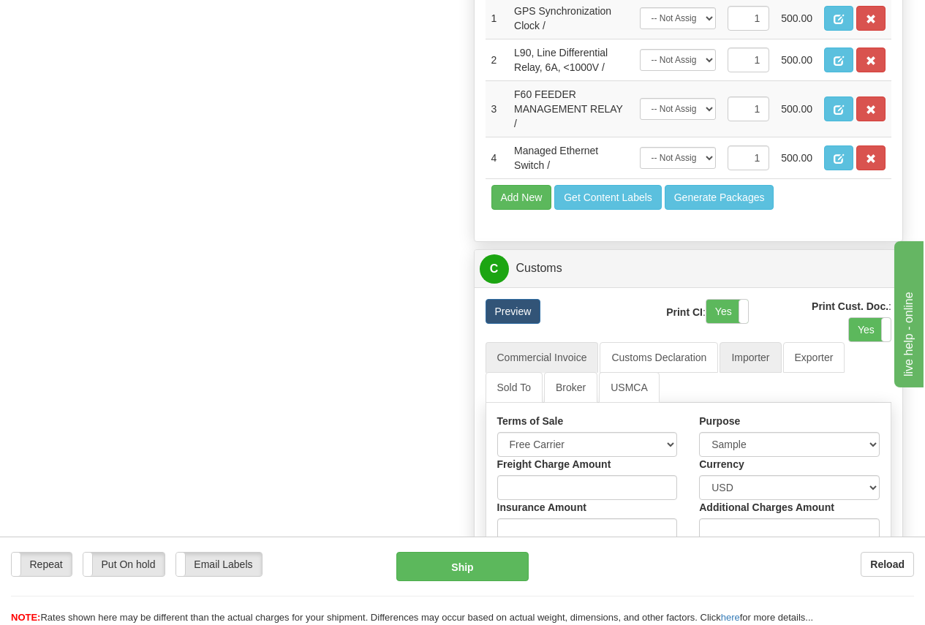
type textarea "Province of Manufacture: Ontario, Canada ENGINEERING SAMPLES, NO COMMERCIAL VAL…"
click at [754, 358] on link "Importer" at bounding box center [750, 357] width 61 height 31
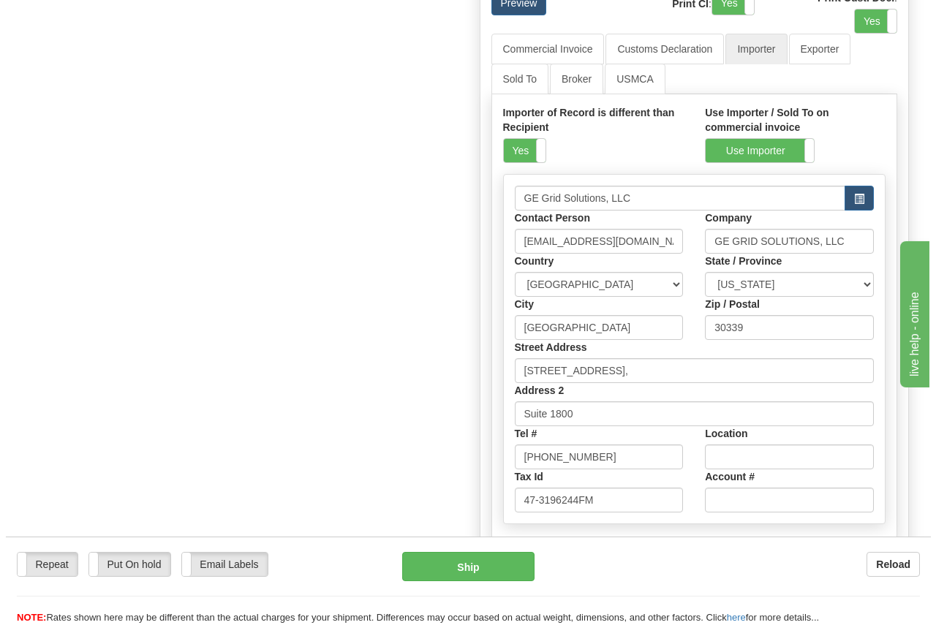
scroll to position [1536, 0]
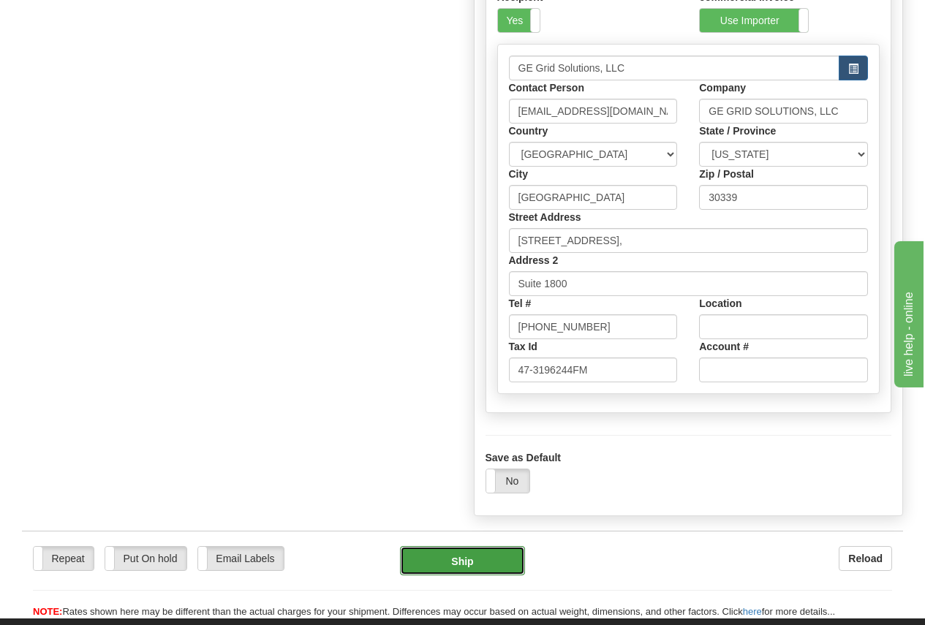
click at [459, 563] on button "Ship" at bounding box center [462, 560] width 125 height 29
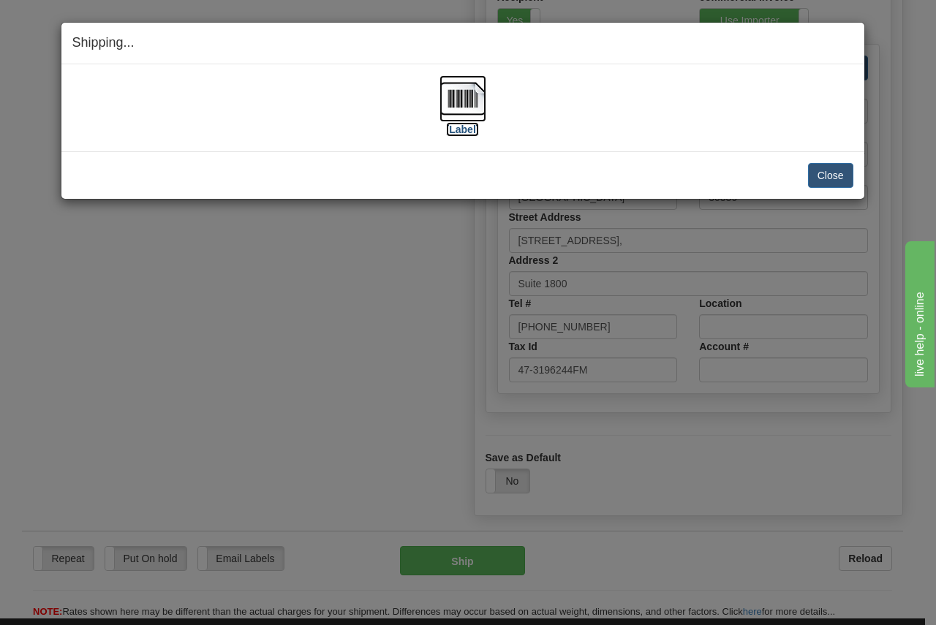
click at [467, 101] on img at bounding box center [463, 98] width 47 height 47
click at [838, 178] on button "Close" at bounding box center [830, 175] width 45 height 25
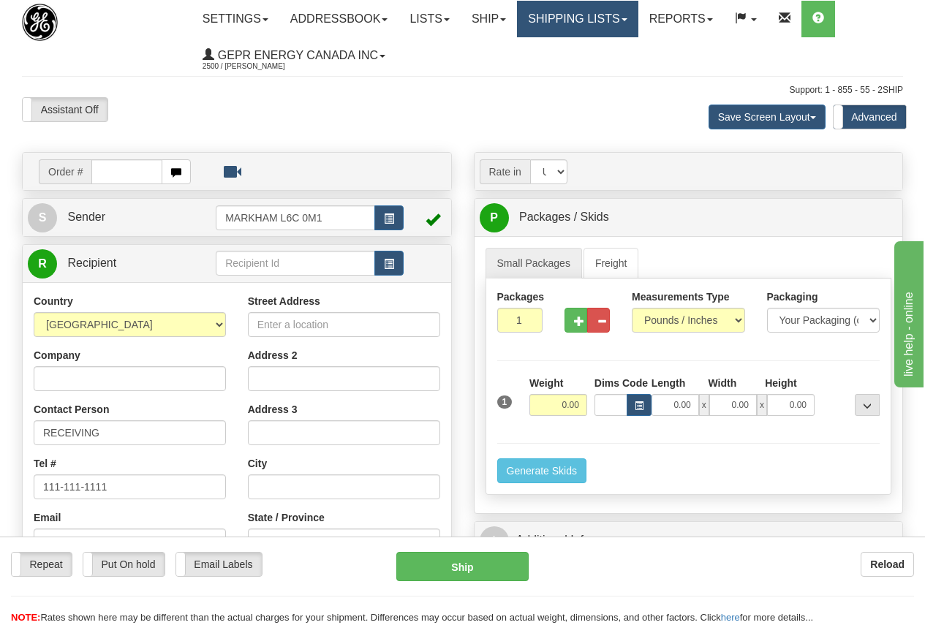
click at [593, 11] on link "Shipping lists" at bounding box center [577, 19] width 121 height 37
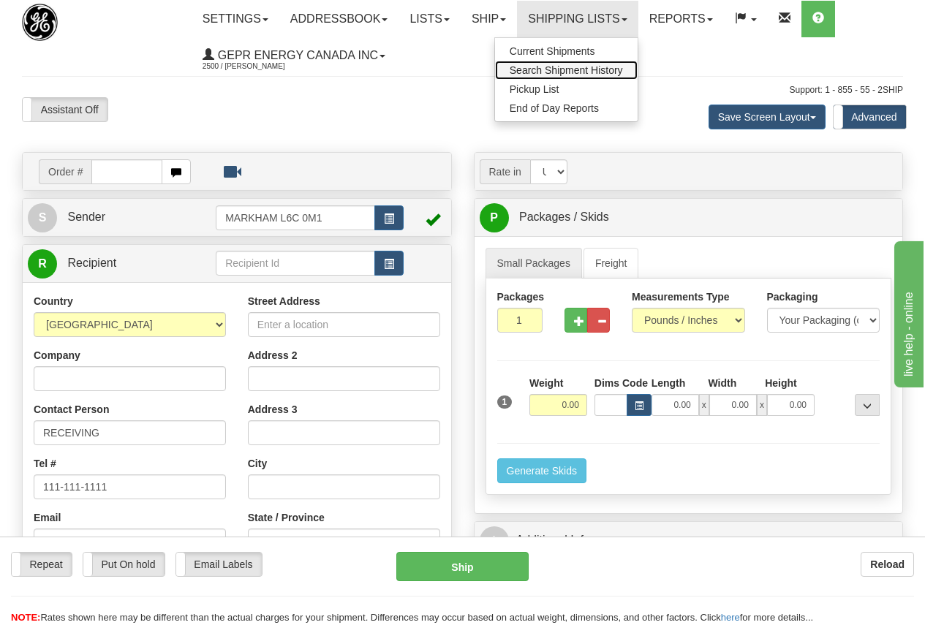
click at [606, 70] on span "Search Shipment History" at bounding box center [566, 70] width 113 height 12
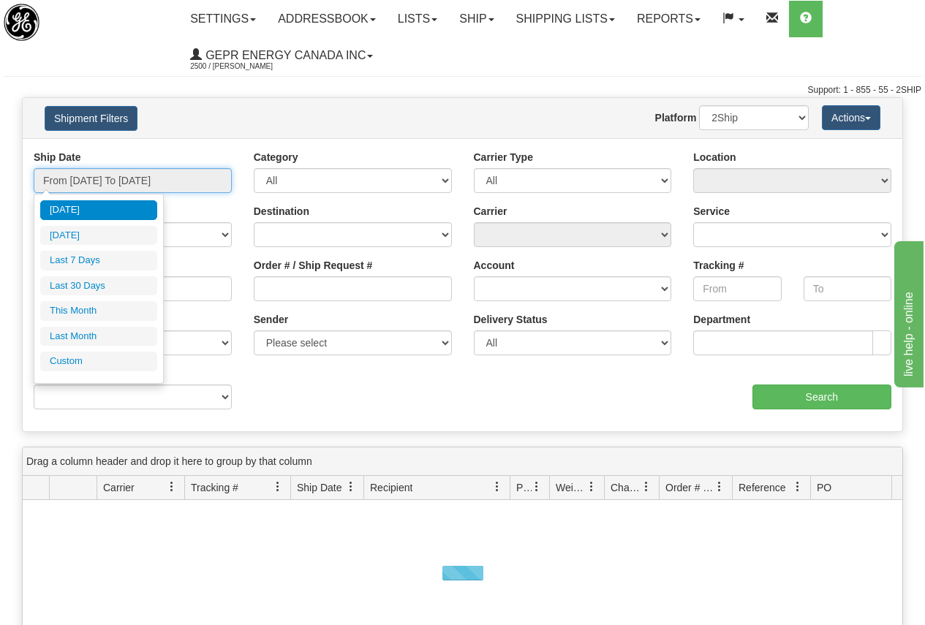
click at [172, 184] on input "From 10/01/2025 To 10/02/2025" at bounding box center [133, 180] width 198 height 25
click at [65, 356] on li "Custom" at bounding box center [98, 362] width 117 height 20
type input "09/01/2025"
type input "09/30/2025"
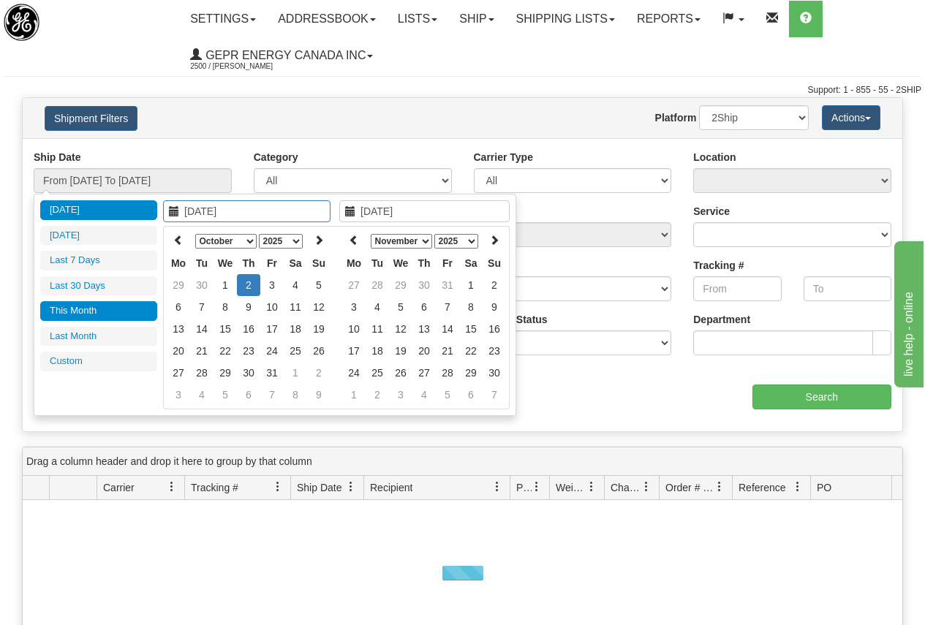
type input "[DATE]"
type input "10/01/2025"
type input "10/31/2025"
type input "10/06/2025"
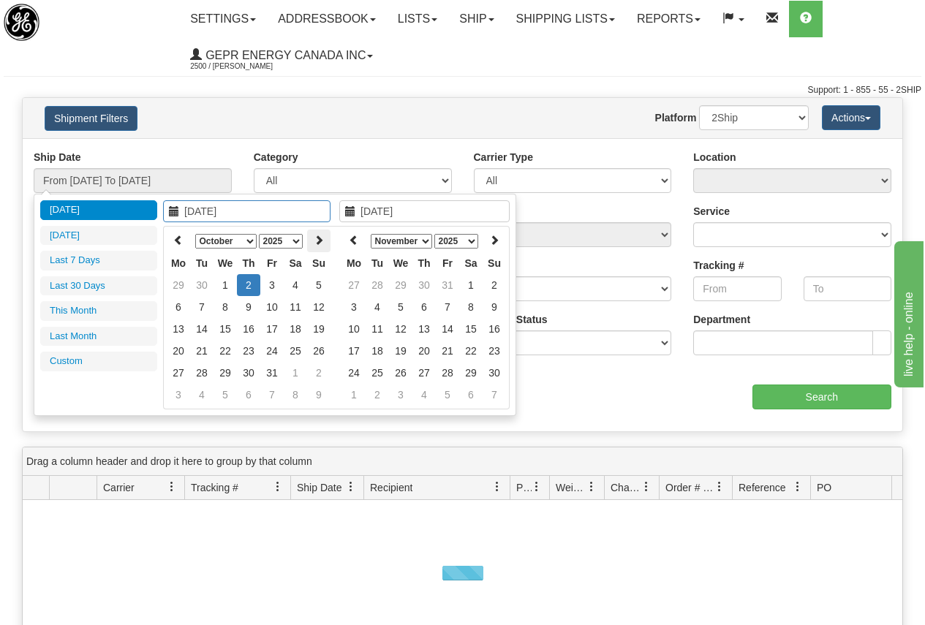
type input "[DATE]"
click at [177, 242] on icon at bounding box center [178, 240] width 10 height 10
click at [177, 241] on icon at bounding box center [178, 240] width 10 height 10
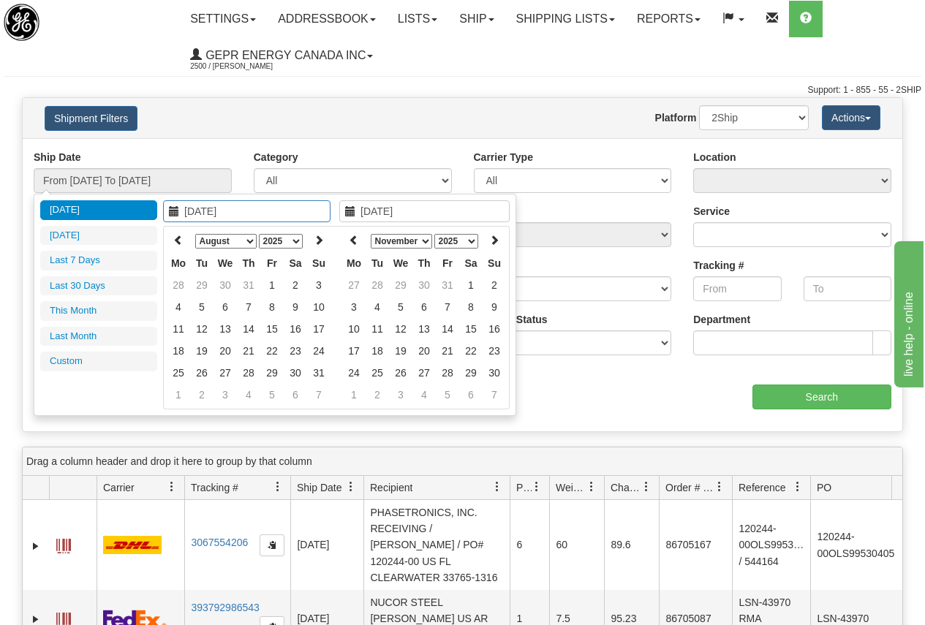
click at [177, 241] on icon at bounding box center [178, 240] width 10 height 10
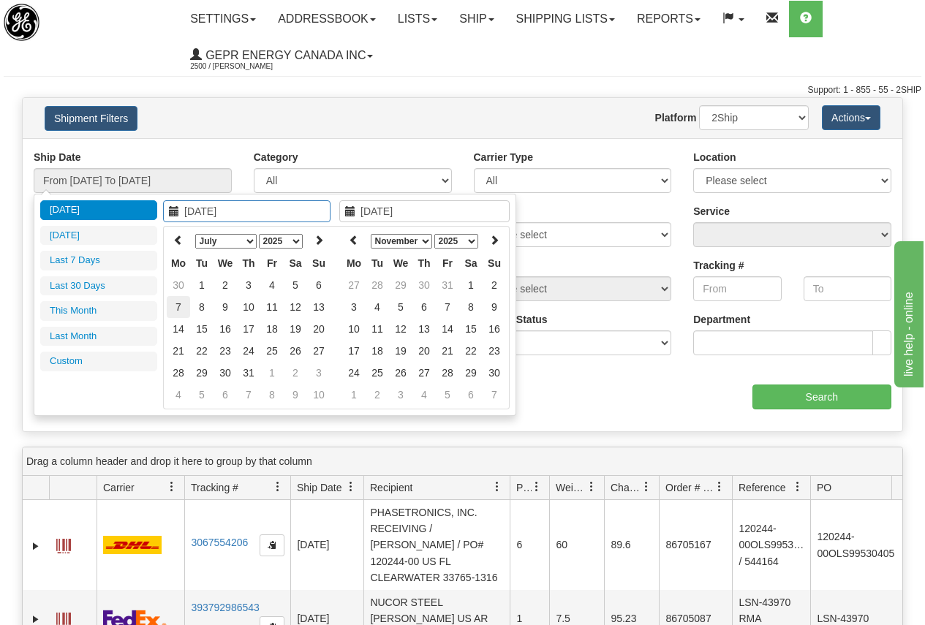
type input "07/07/2025"
click at [180, 303] on td "7" at bounding box center [178, 307] width 23 height 22
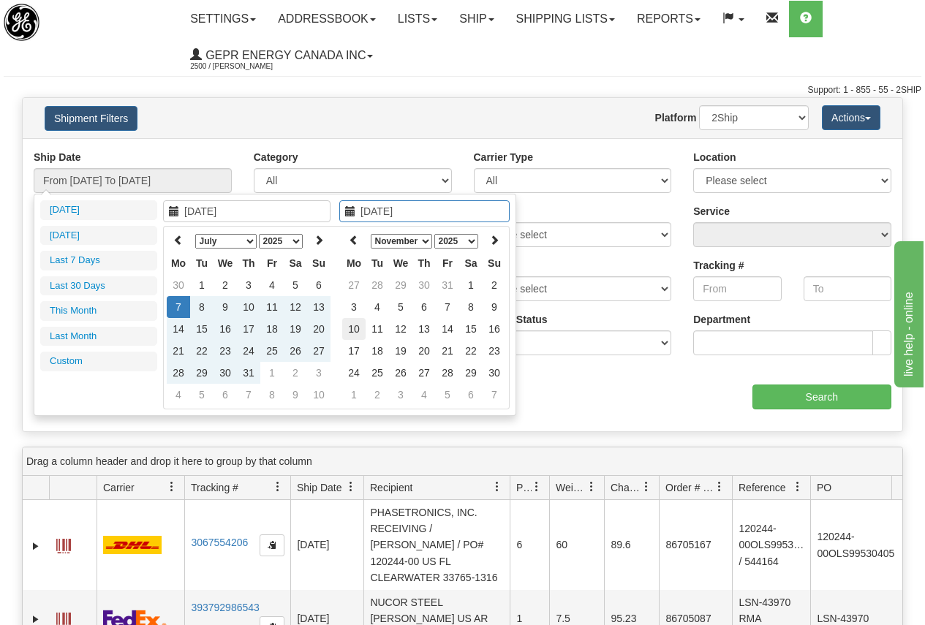
type input "11/10/2025"
click at [356, 328] on td "10" at bounding box center [353, 329] width 23 height 22
type input "From 07/07/2025 To 11/10/2025"
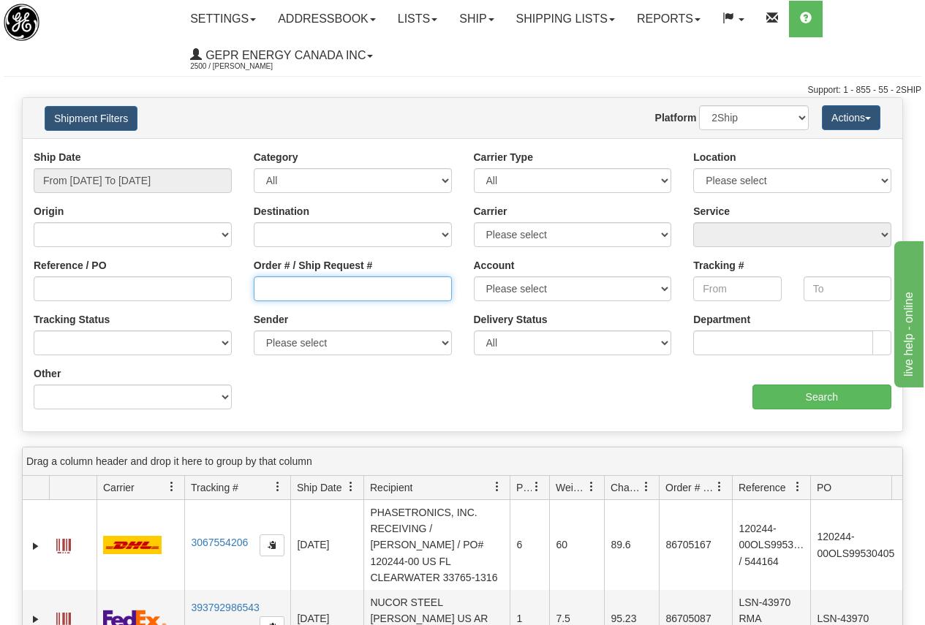
click at [353, 286] on input "Order # / Ship Request #" at bounding box center [353, 289] width 198 height 25
type input "86678376"
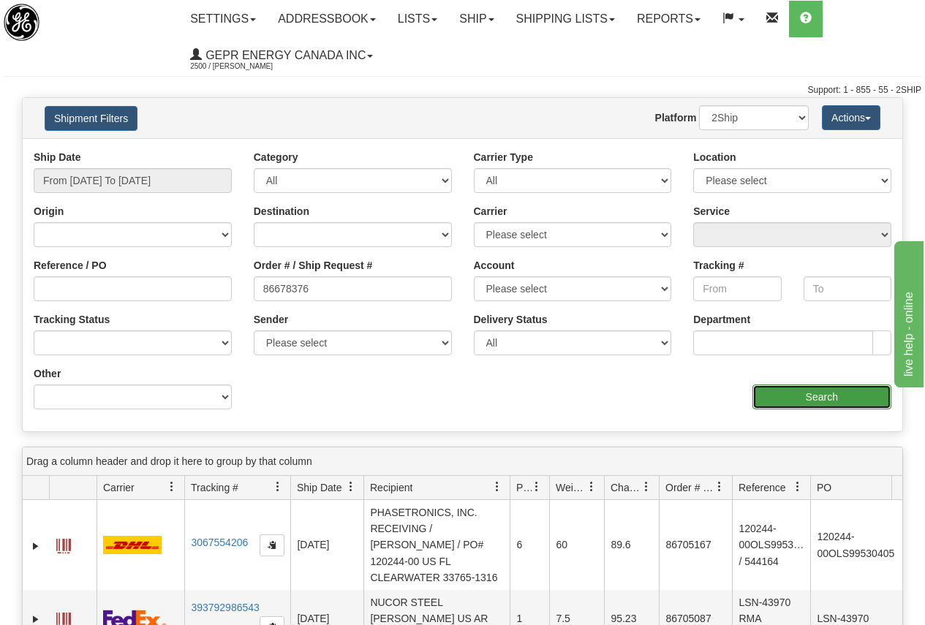
click at [816, 398] on input "Search" at bounding box center [823, 397] width 140 height 25
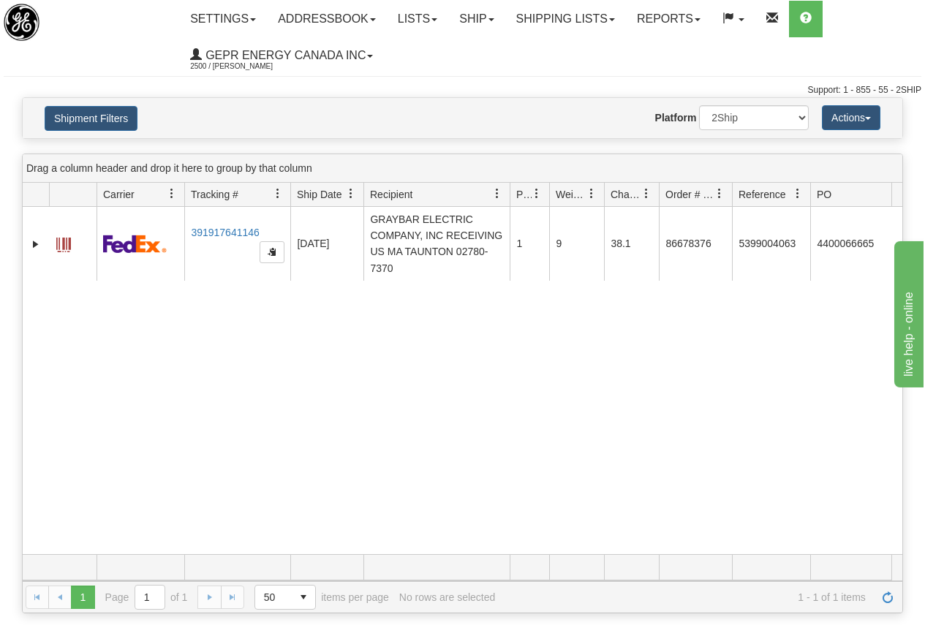
scroll to position [0, 89]
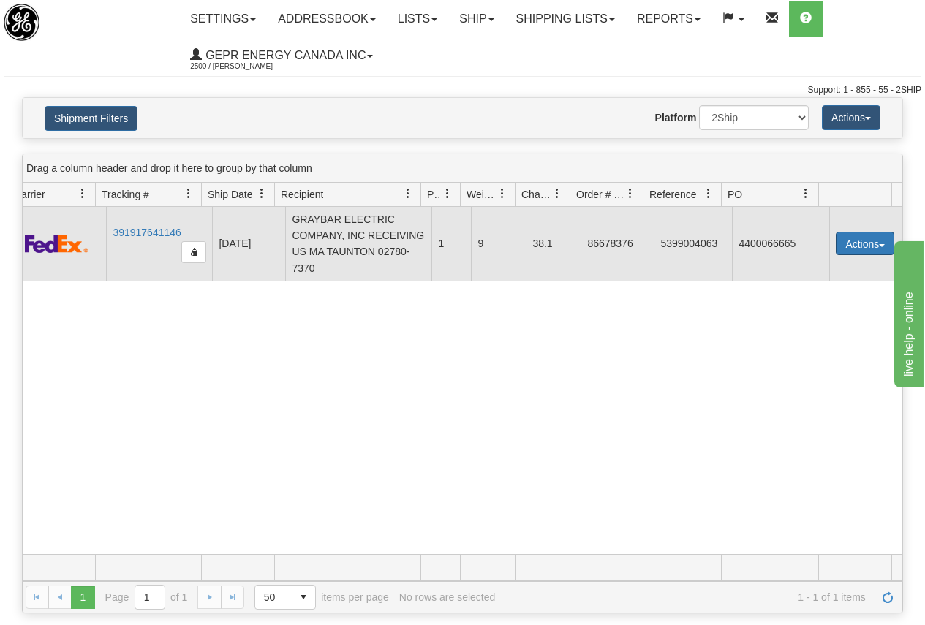
click at [851, 242] on button "Actions" at bounding box center [865, 243] width 59 height 23
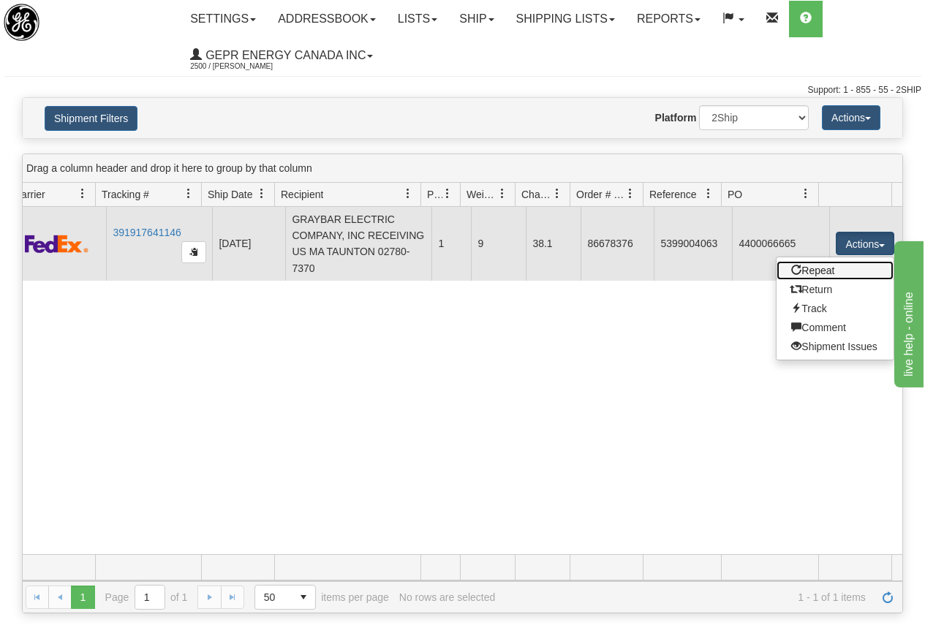
click at [809, 269] on link "Repeat" at bounding box center [835, 270] width 117 height 19
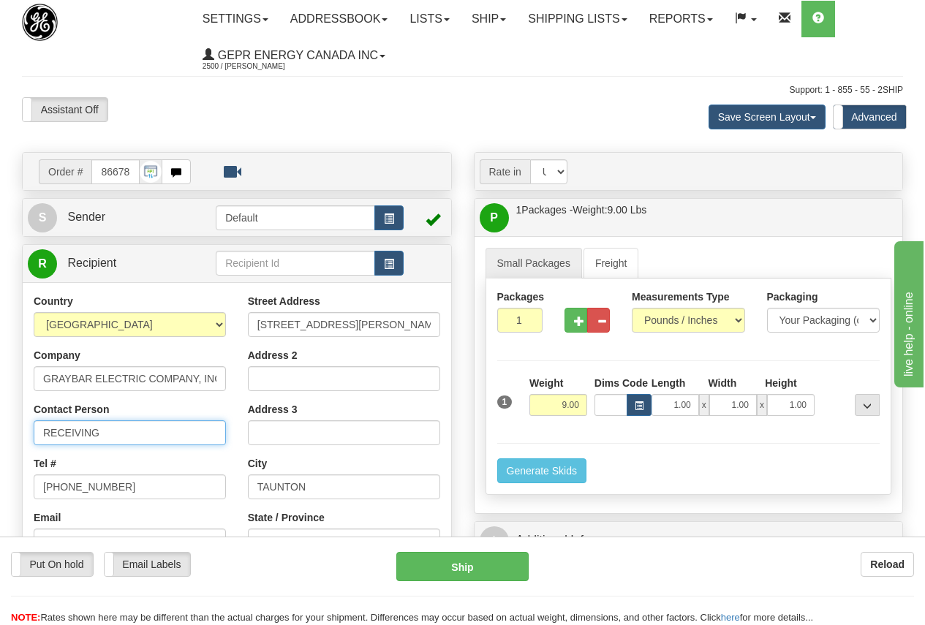
click at [128, 434] on input "RECEIVING" at bounding box center [130, 433] width 192 height 25
drag, startPoint x: 159, startPoint y: 429, endPoint x: 31, endPoint y: 418, distance: 129.2
click at [31, 418] on div "Country [GEOGRAPHIC_DATA] [GEOGRAPHIC_DATA] [GEOGRAPHIC_DATA] [GEOGRAPHIC_DATA]…" at bounding box center [130, 483] width 214 height 379
paste input "[PERSON_NAME]"
type input "[PERSON_NAME]"
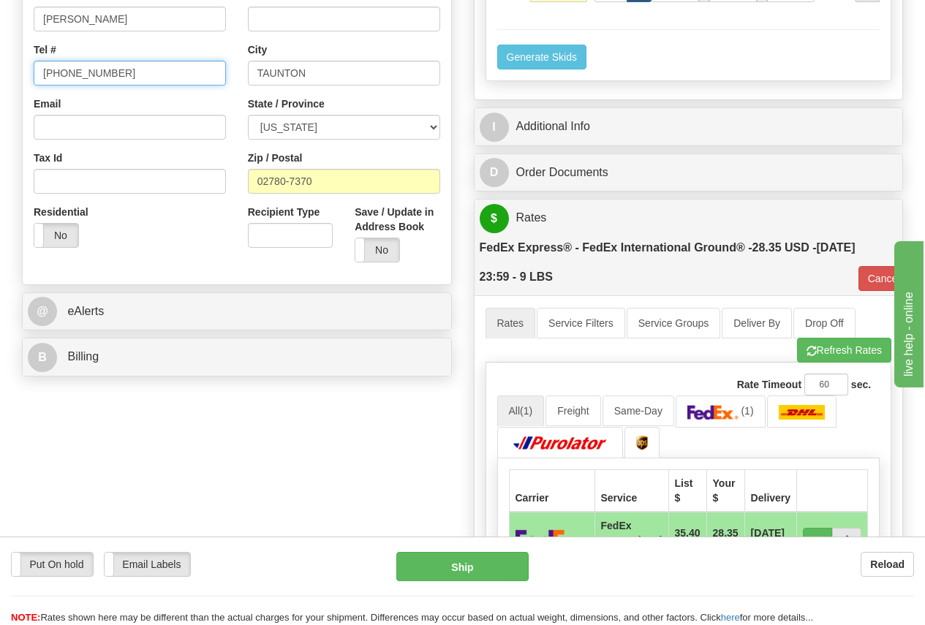
scroll to position [439, 0]
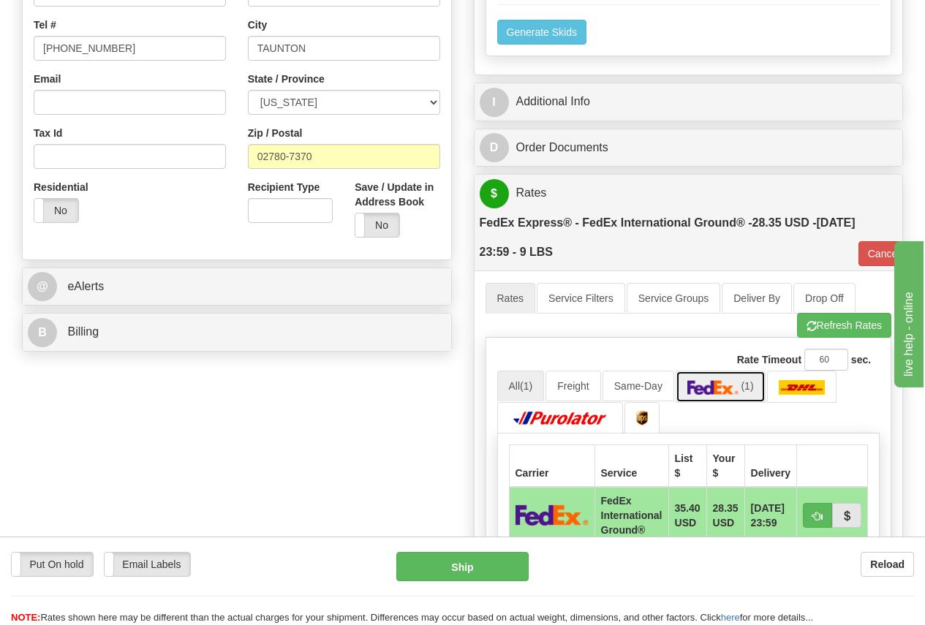
click at [721, 388] on img at bounding box center [713, 387] width 51 height 15
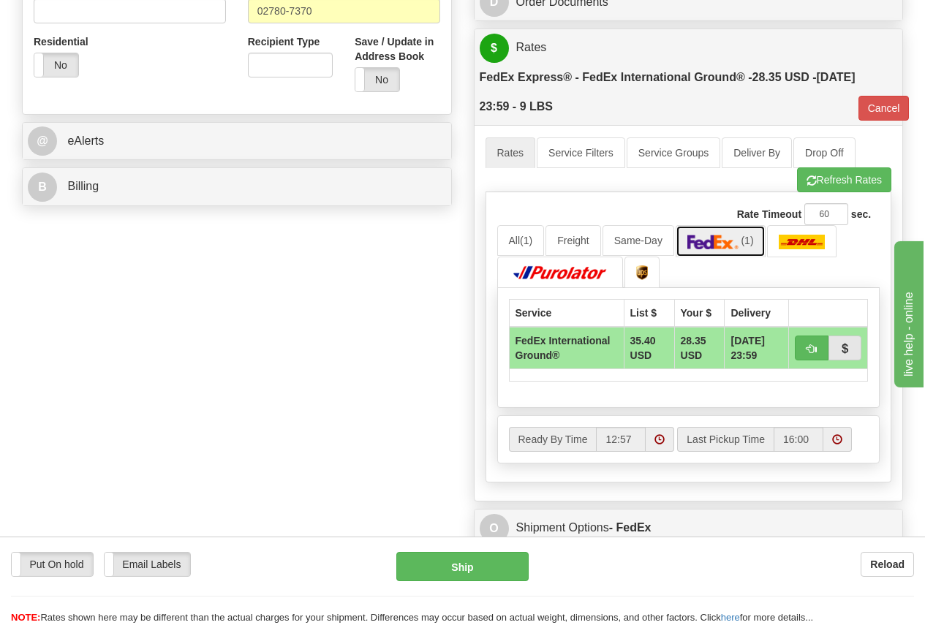
scroll to position [585, 0]
click at [810, 347] on span "button" at bounding box center [812, 349] width 10 height 10
click at [889, 105] on button "Cancel" at bounding box center [884, 107] width 51 height 25
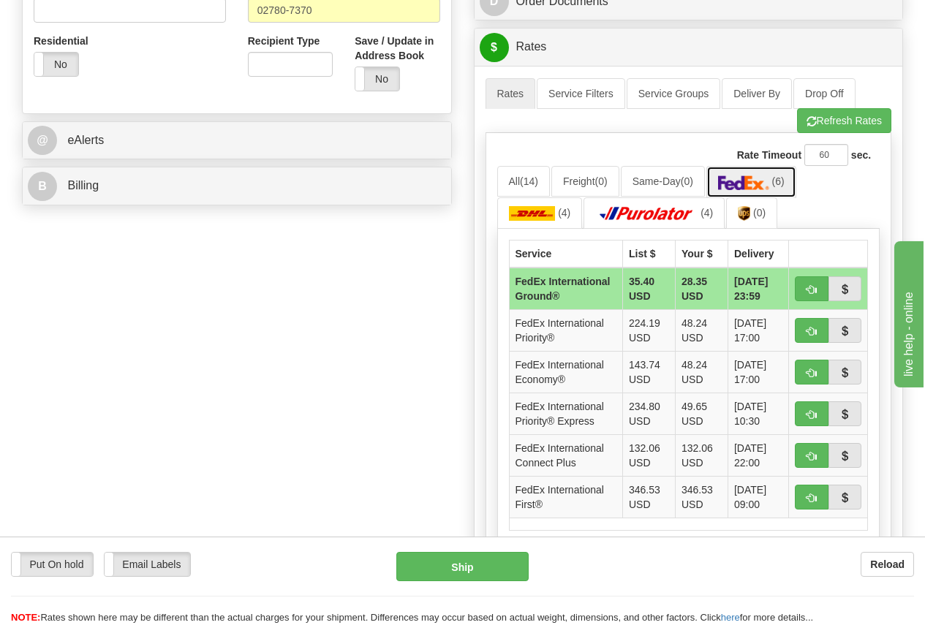
click at [758, 178] on img at bounding box center [743, 183] width 51 height 15
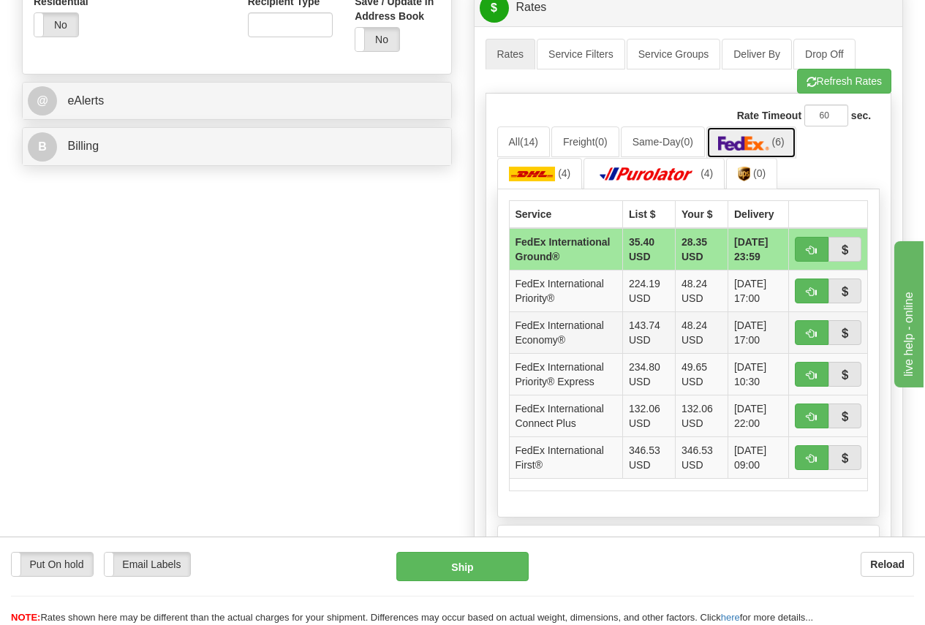
scroll to position [658, 0]
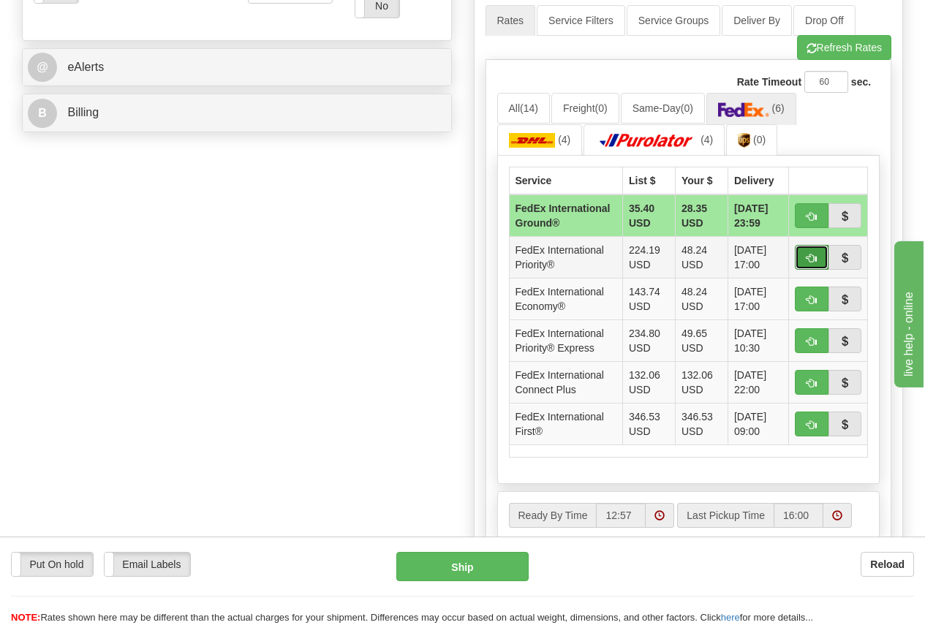
click at [807, 263] on span "button" at bounding box center [812, 259] width 10 height 10
type input "01"
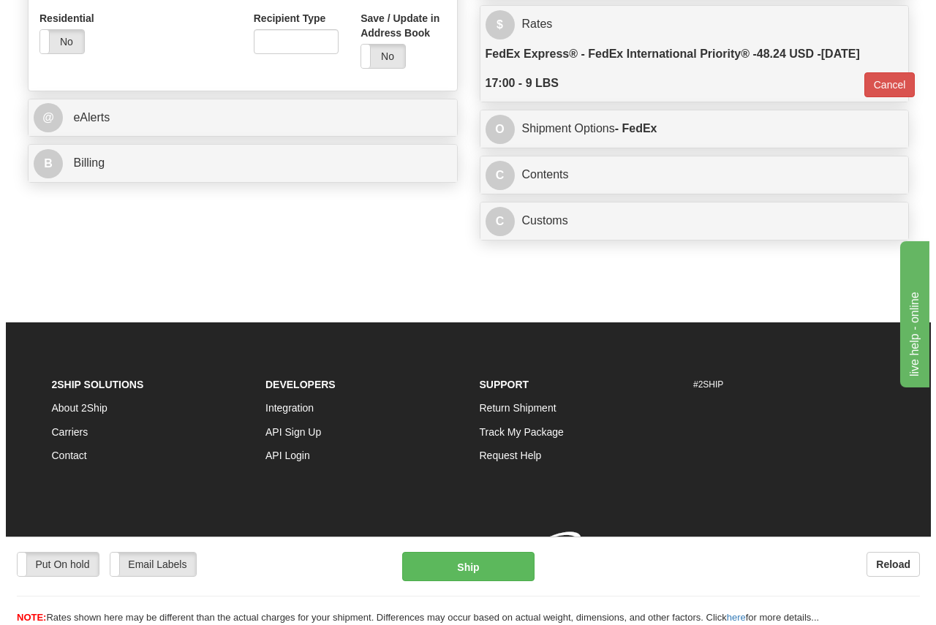
scroll to position [629, 0]
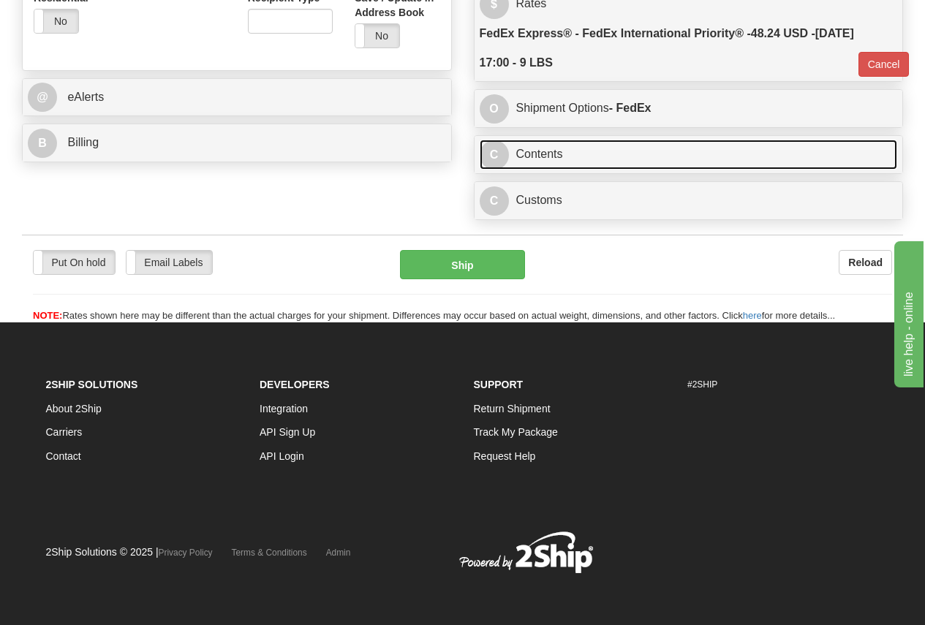
click at [546, 148] on link "C Contents" at bounding box center [689, 155] width 418 height 30
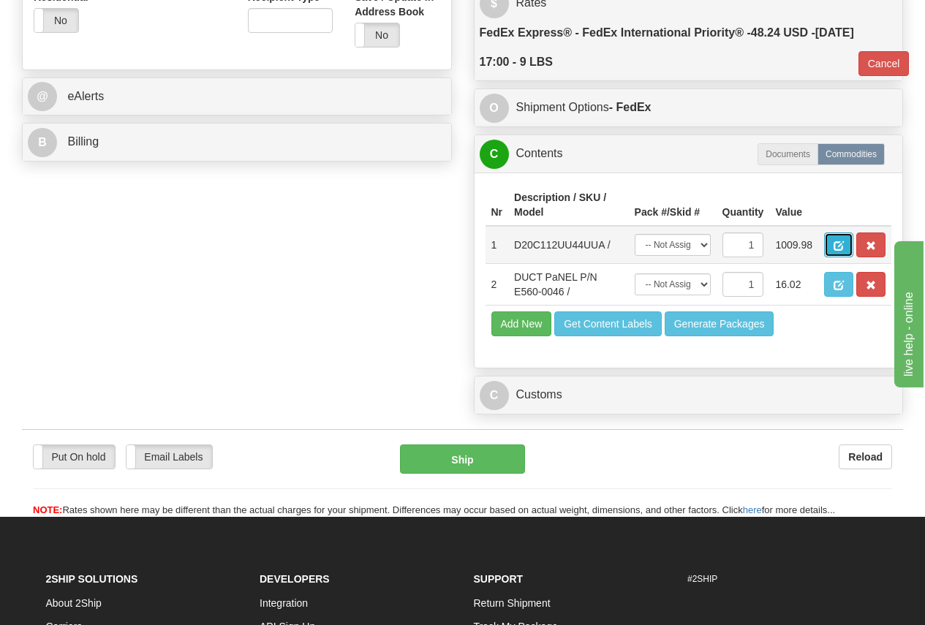
click at [837, 241] on span "button" at bounding box center [839, 246] width 10 height 10
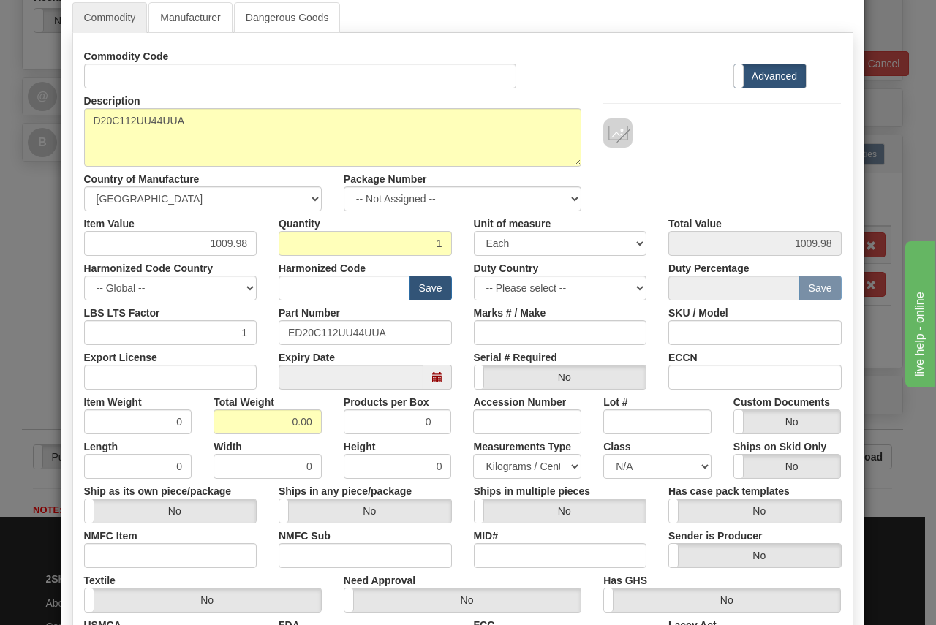
scroll to position [0, 0]
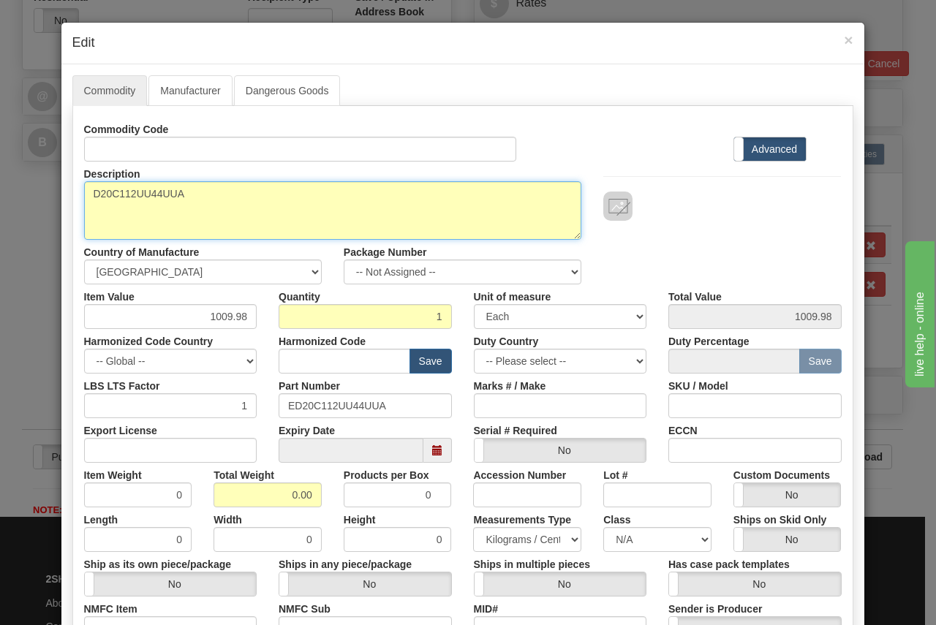
click at [110, 192] on textarea "D20C112UU44UUA" at bounding box center [333, 210] width 498 height 59
drag, startPoint x: 88, startPoint y: 194, endPoint x: 373, endPoint y: 194, distance: 285.3
click at [373, 194] on textarea "D20C112UU44UUA" at bounding box center [333, 210] width 498 height 59
paste textarea "-112U-U44U-"
type textarea "D20C-112U-U44U-UA"
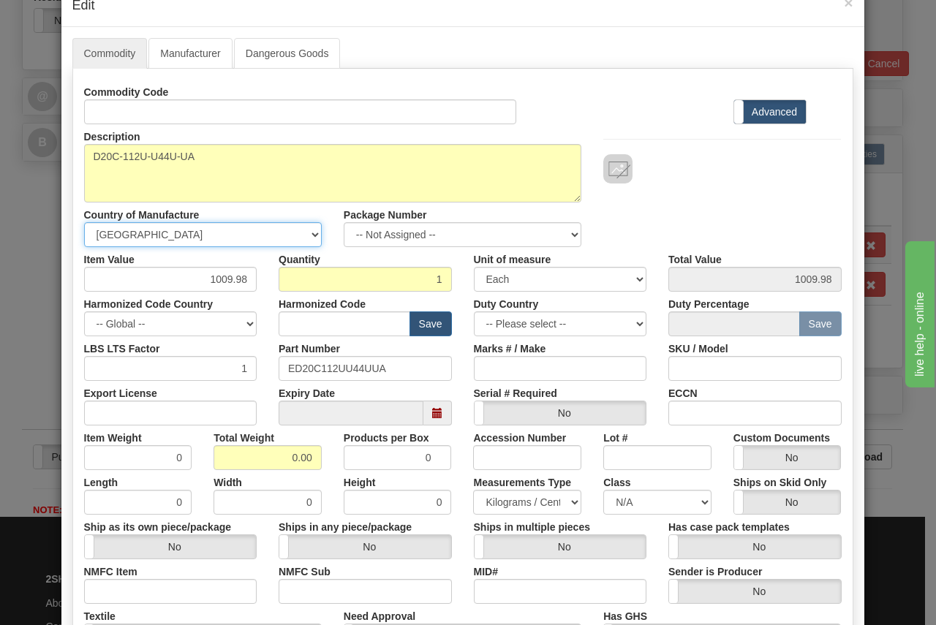
scroll to position [73, 0]
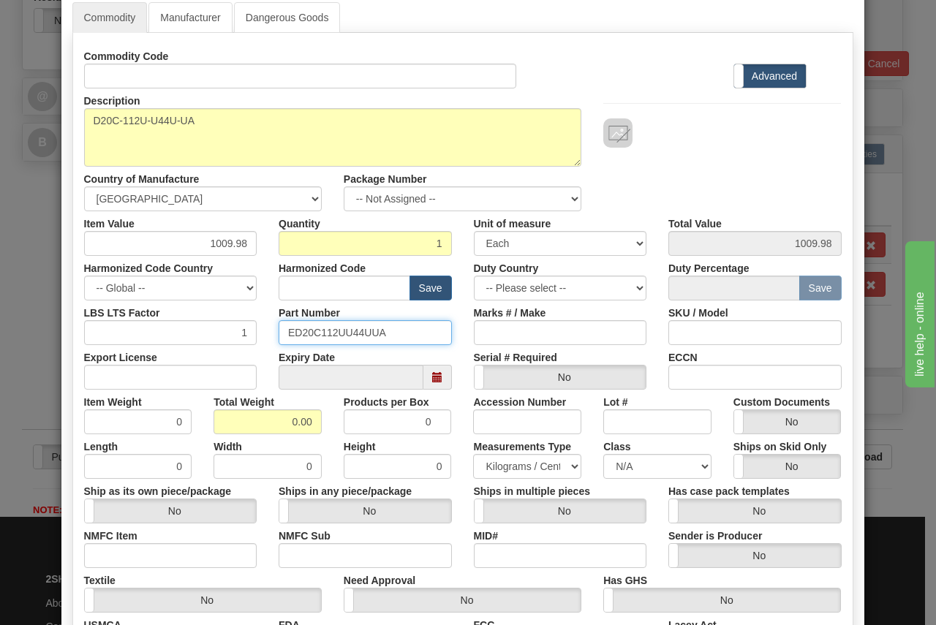
drag, startPoint x: 282, startPoint y: 334, endPoint x: 437, endPoint y: 332, distance: 155.8
click at [437, 332] on input "ED20C112UU44UUA" at bounding box center [365, 332] width 173 height 25
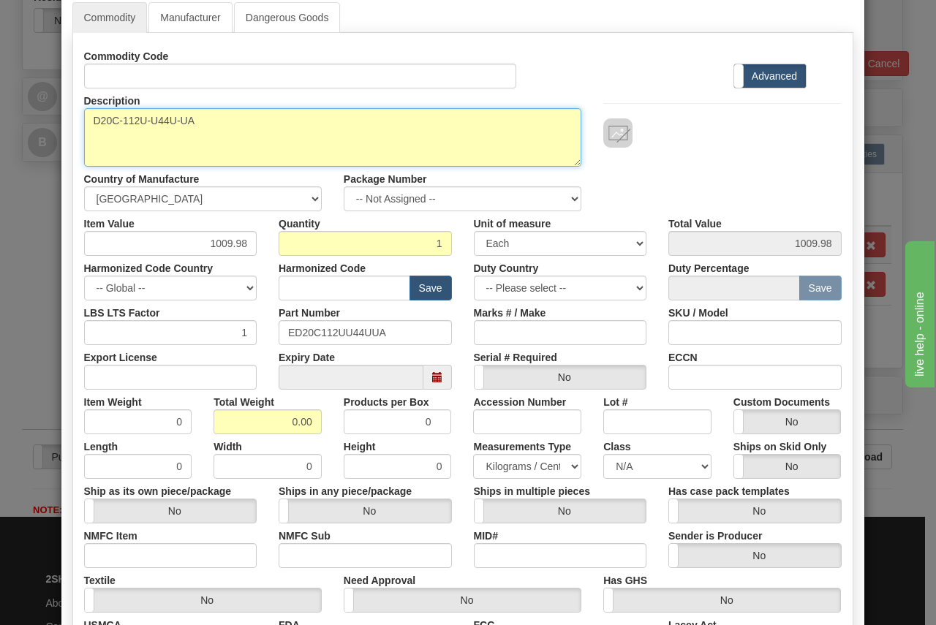
click at [160, 121] on textarea "D20C112UU44UUA" at bounding box center [333, 137] width 498 height 59
drag, startPoint x: 86, startPoint y: 119, endPoint x: 236, endPoint y: 119, distance: 150.0
click at [236, 119] on textarea "D20C112UU44UUA" at bounding box center [333, 137] width 498 height 59
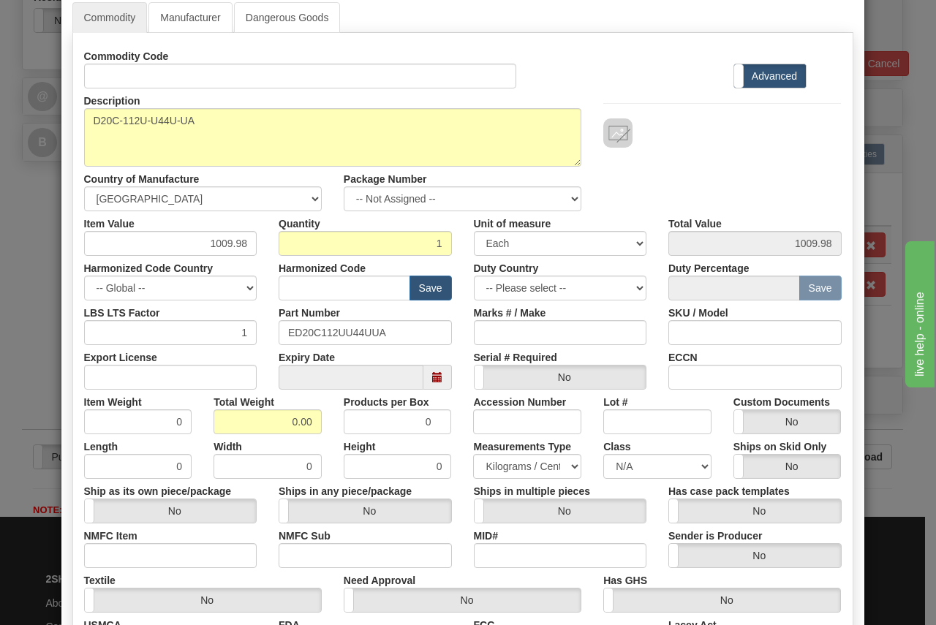
scroll to position [0, 0]
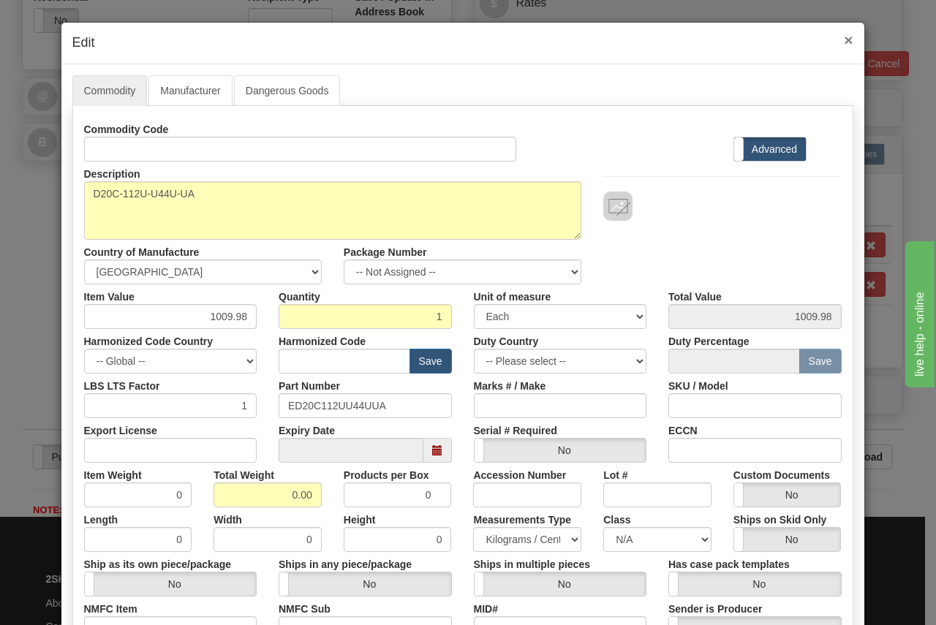
click at [844, 36] on span "×" at bounding box center [848, 39] width 9 height 17
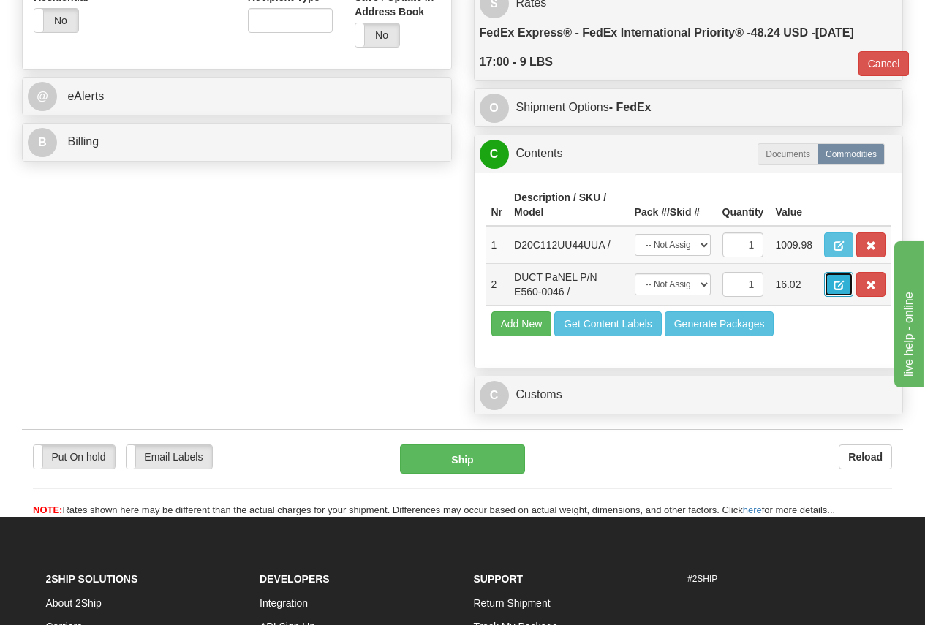
click at [836, 282] on span "button" at bounding box center [839, 286] width 10 height 10
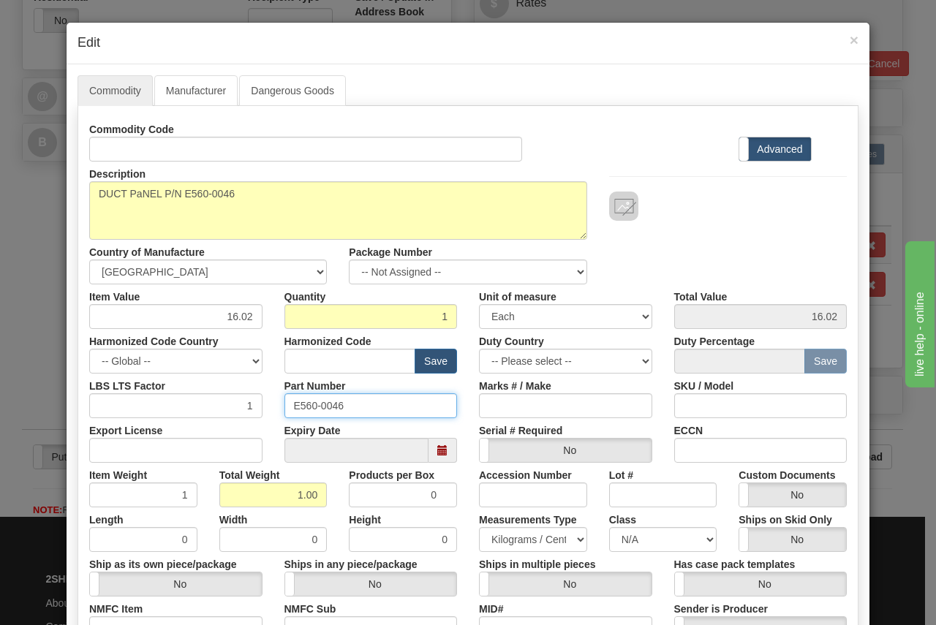
click at [325, 405] on input "E560-0046" at bounding box center [371, 406] width 173 height 25
drag, startPoint x: 288, startPoint y: 405, endPoint x: 396, endPoint y: 407, distance: 108.3
click at [396, 407] on input "E560-0046" at bounding box center [371, 406] width 173 height 25
click at [306, 359] on input "text" at bounding box center [351, 361] width 132 height 25
paste input "8473.30.2000"
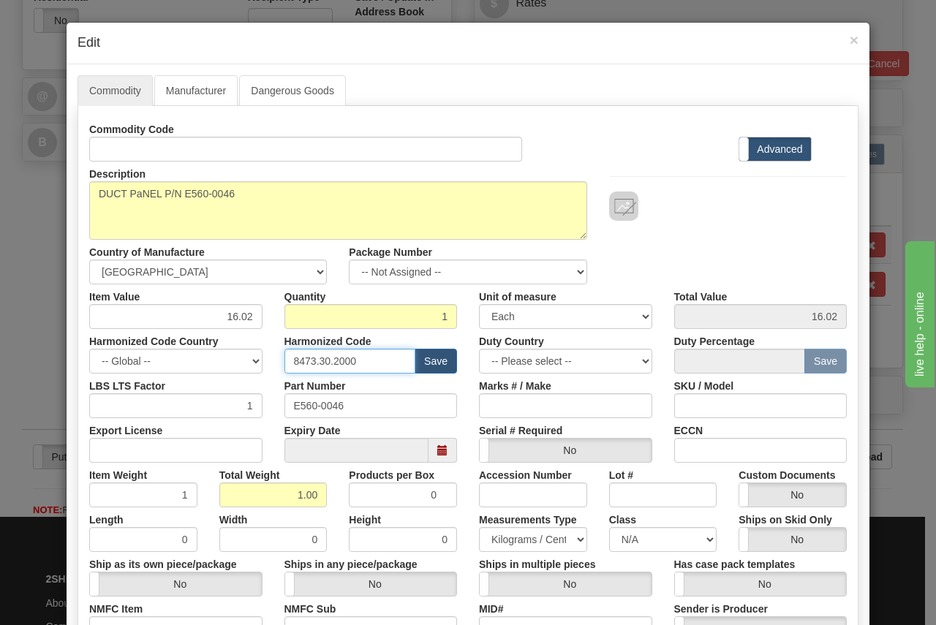
type input "8473.30.2000"
click at [358, 401] on input "E560-0046" at bounding box center [371, 406] width 173 height 25
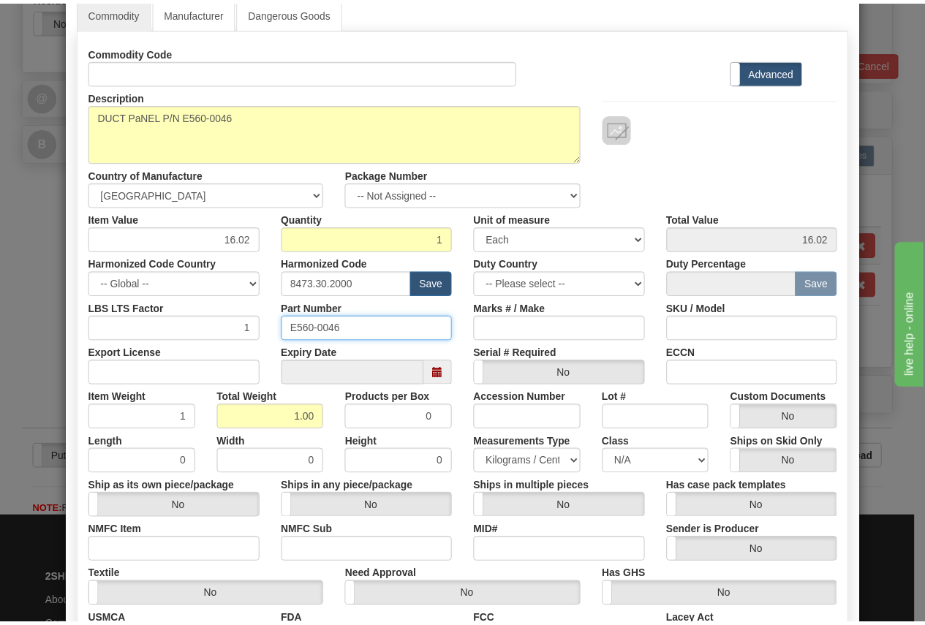
scroll to position [279, 0]
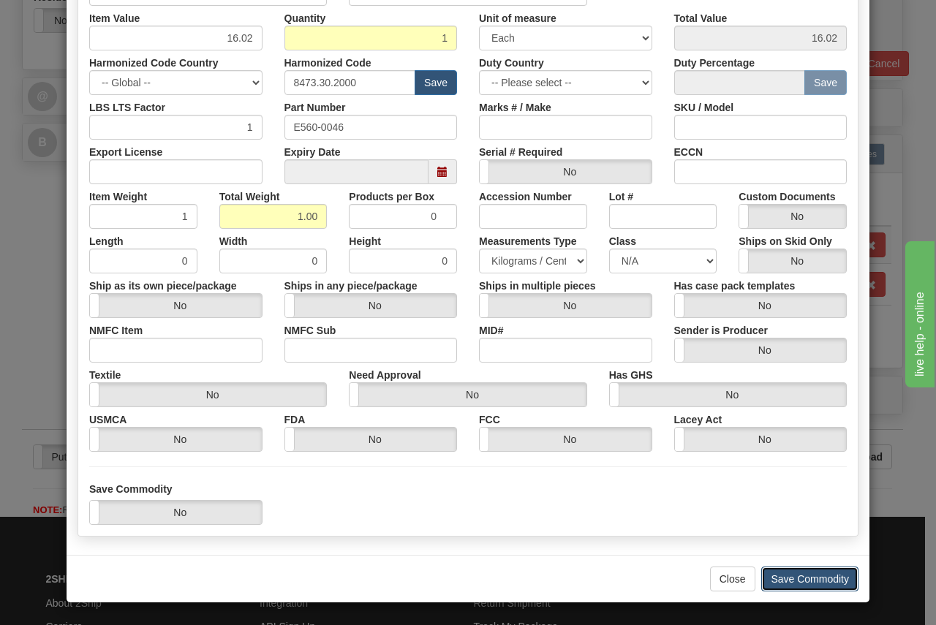
click at [817, 579] on button "Save Commodity" at bounding box center [810, 579] width 97 height 25
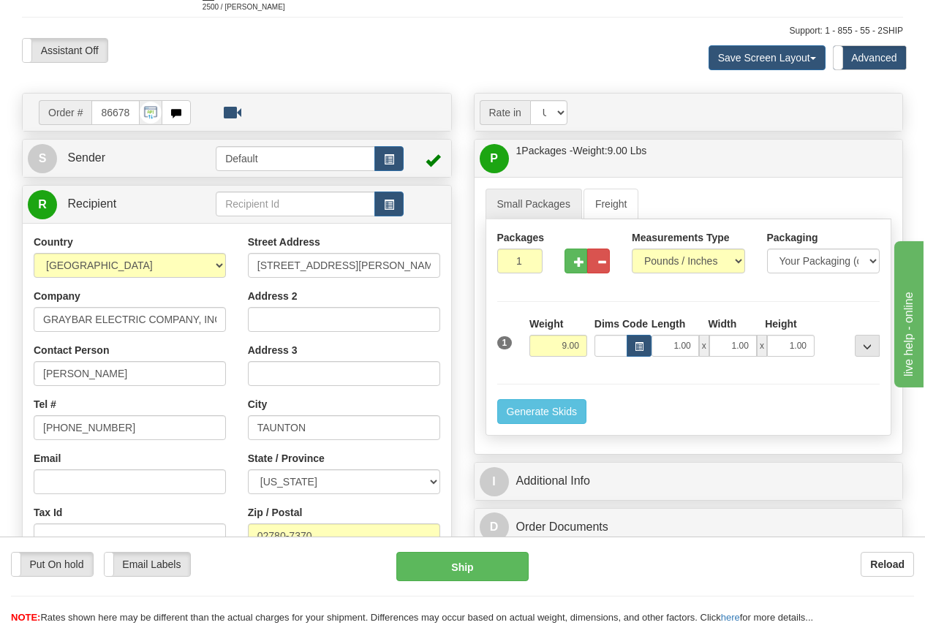
scroll to position [0, 0]
